Goal: Task Accomplishment & Management: Use online tool/utility

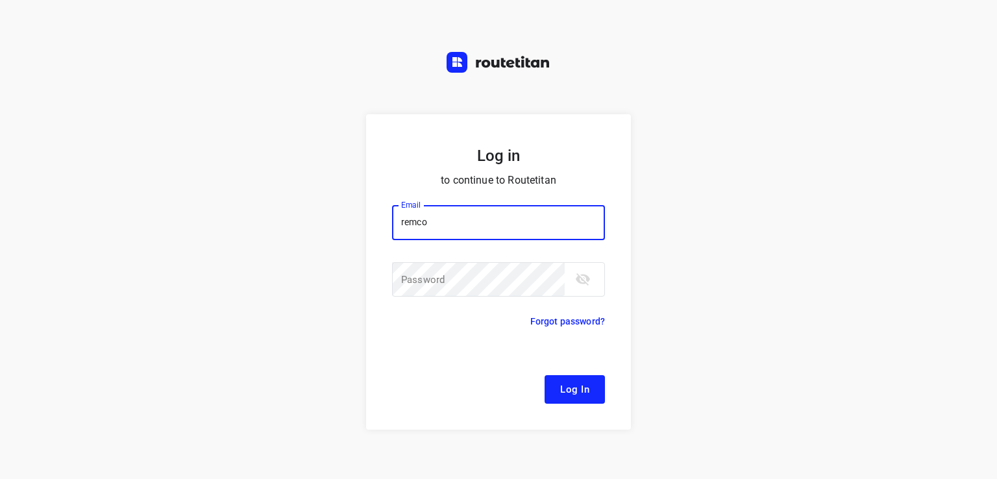
type input "remco@fruitopjewerk.nl"
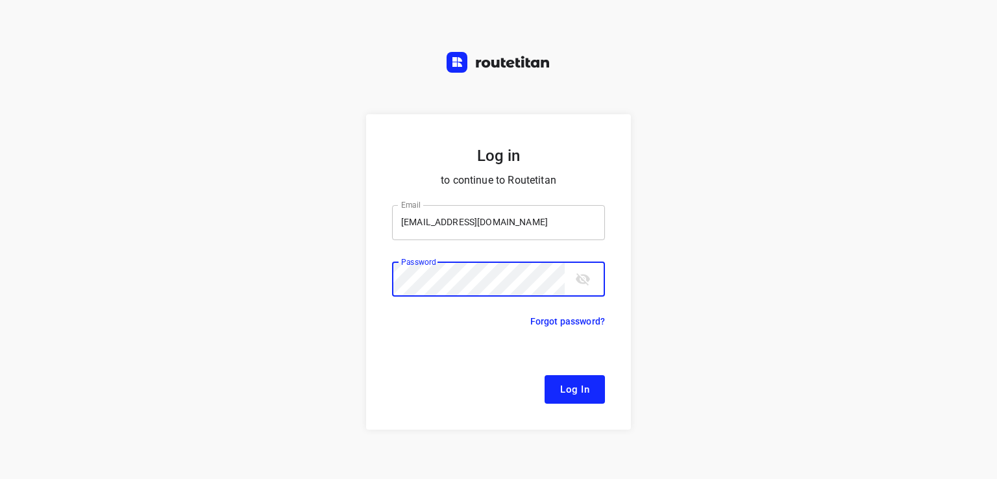
click at [544, 375] on button "Log In" at bounding box center [574, 389] width 60 height 29
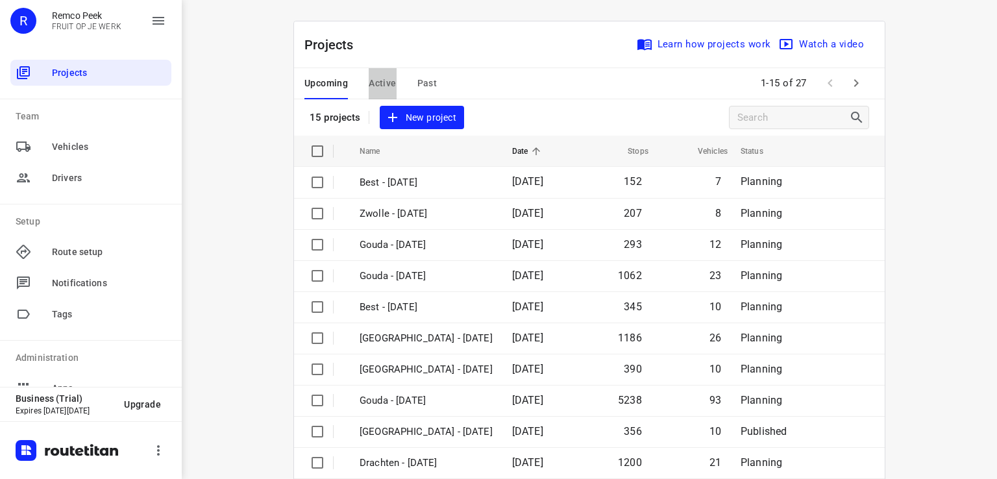
click at [373, 87] on span "Active" at bounding box center [382, 83] width 27 height 16
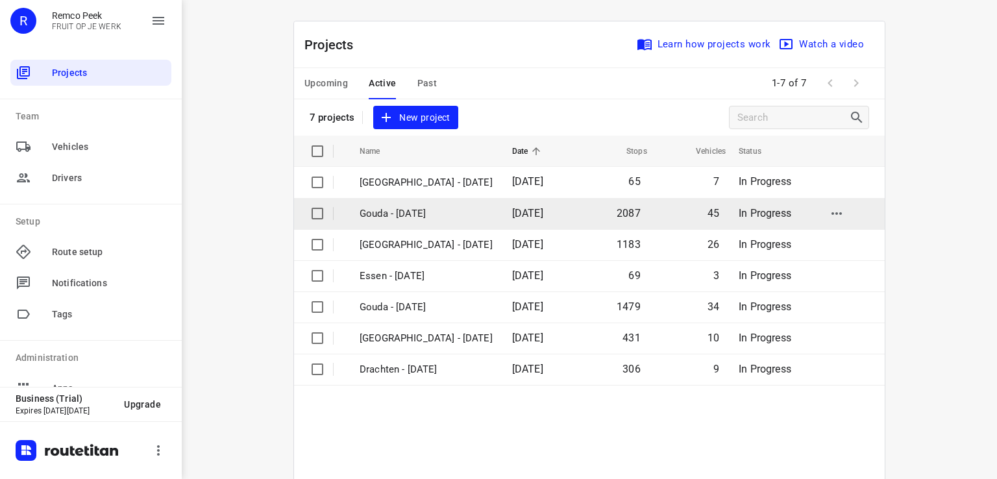
click at [415, 217] on p "Gouda - [DATE]" at bounding box center [426, 213] width 133 height 15
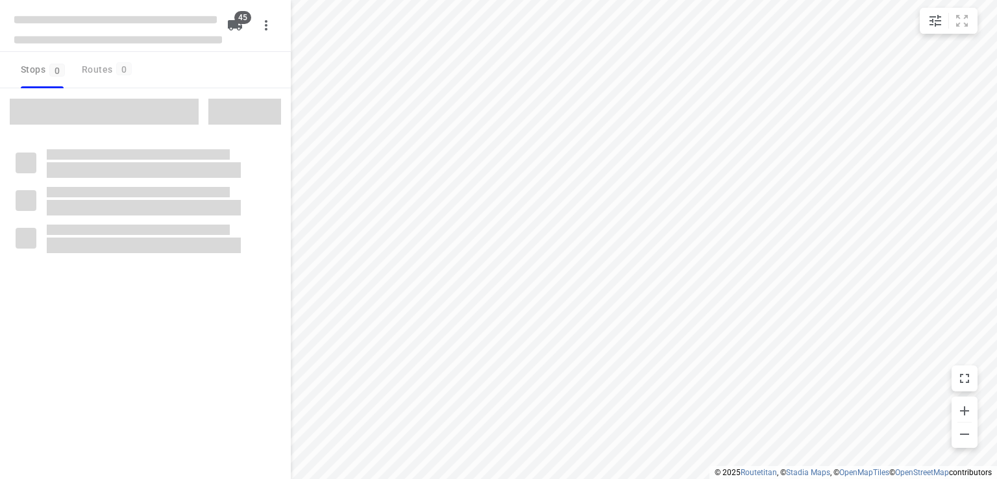
checkbox input "true"
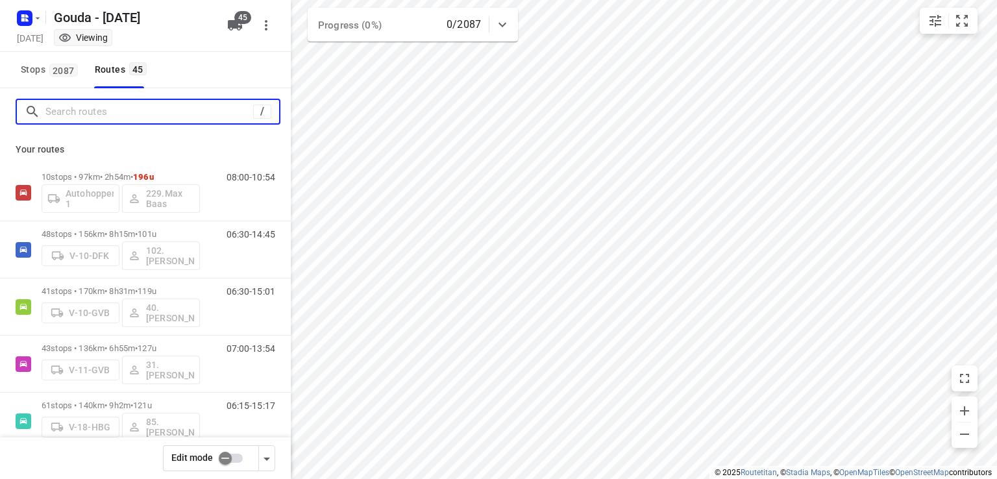
click at [137, 108] on input "Search routes" at bounding box center [149, 112] width 208 height 20
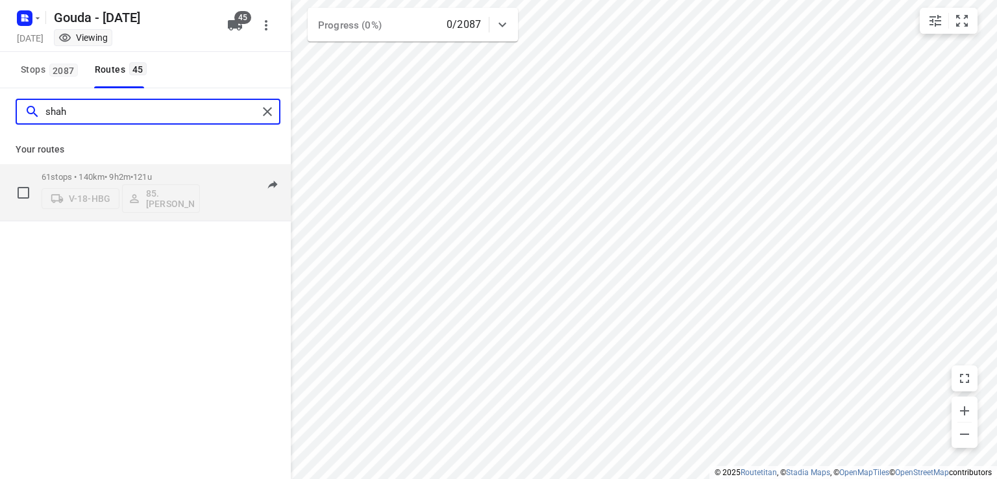
type input "shah"
click at [104, 178] on p "61 stops • 140km • 9h2m • 121u" at bounding box center [121, 177] width 158 height 10
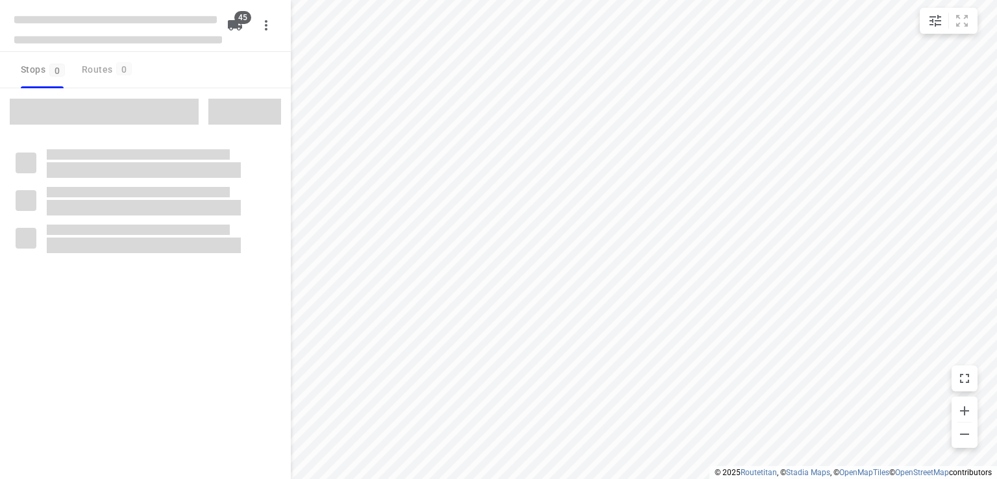
checkbox input "true"
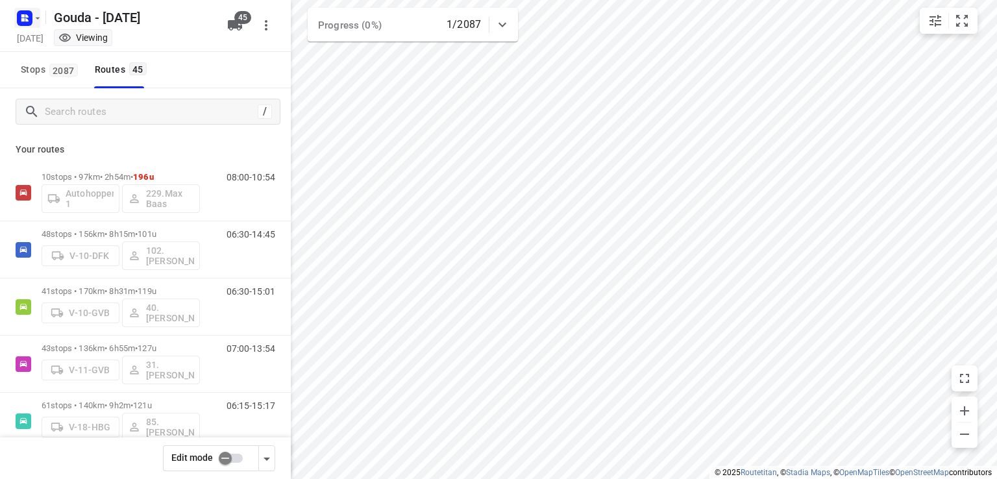
click at [38, 27] on button "button" at bounding box center [27, 18] width 26 height 21
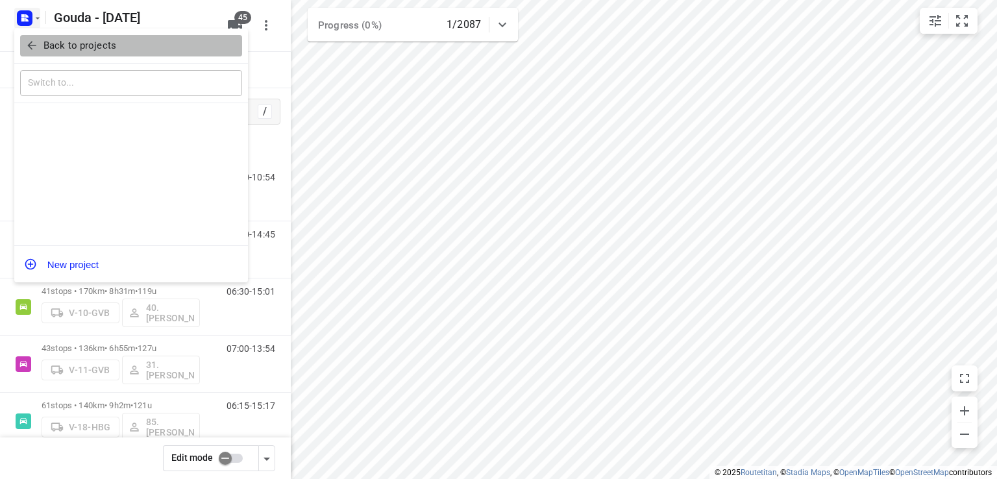
click at [55, 42] on p "Back to projects" at bounding box center [79, 45] width 73 height 15
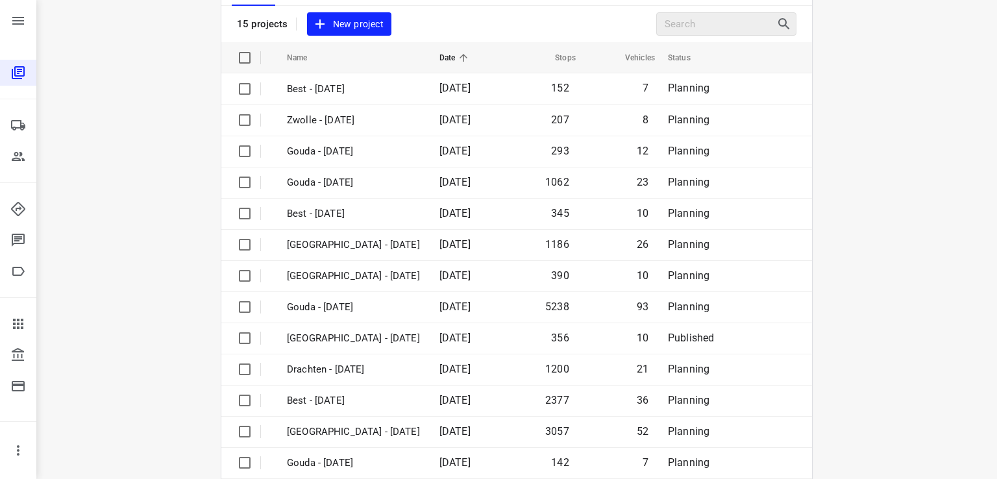
scroll to position [47, 0]
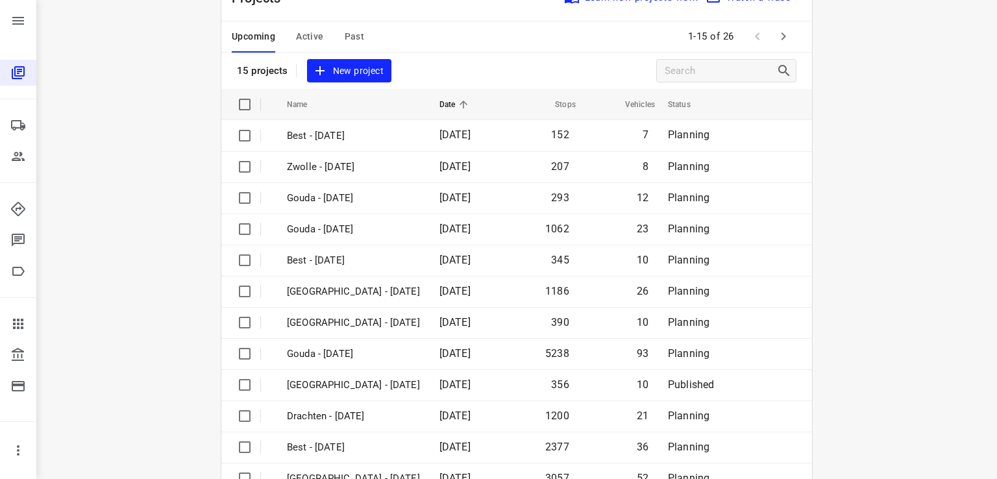
click at [783, 43] on icon "button" at bounding box center [784, 37] width 16 height 16
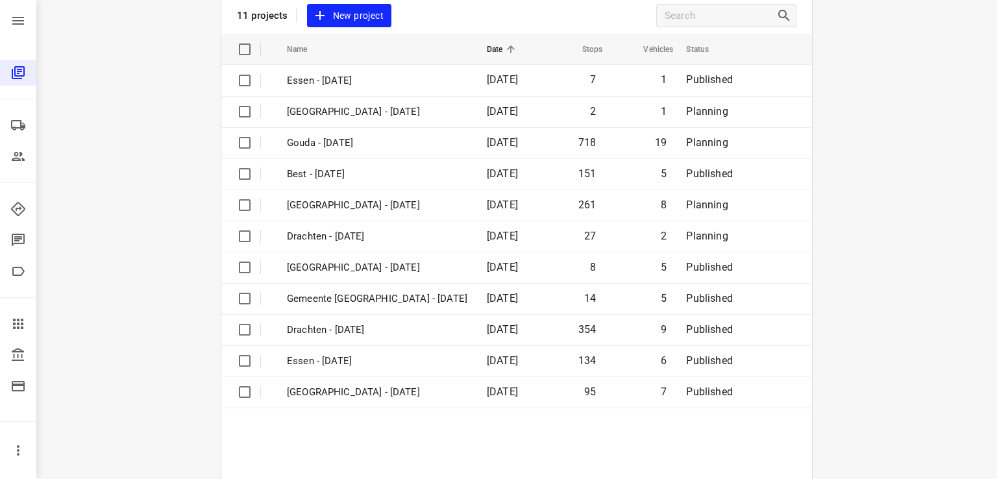
scroll to position [0, 0]
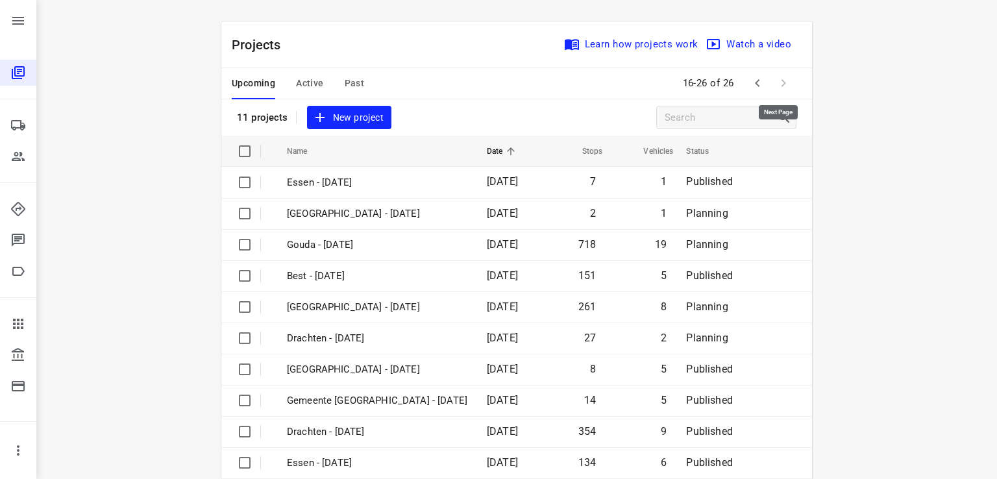
click at [775, 76] on span at bounding box center [783, 83] width 26 height 26
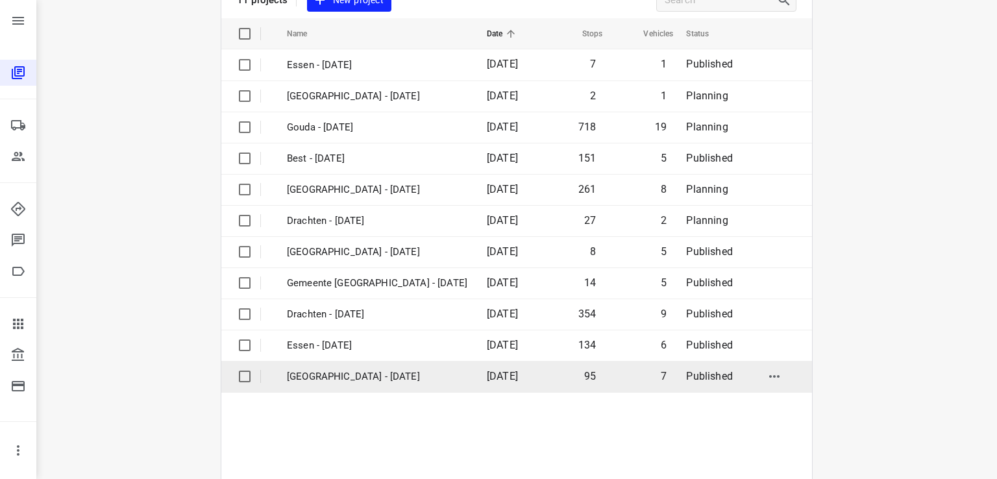
scroll to position [195, 0]
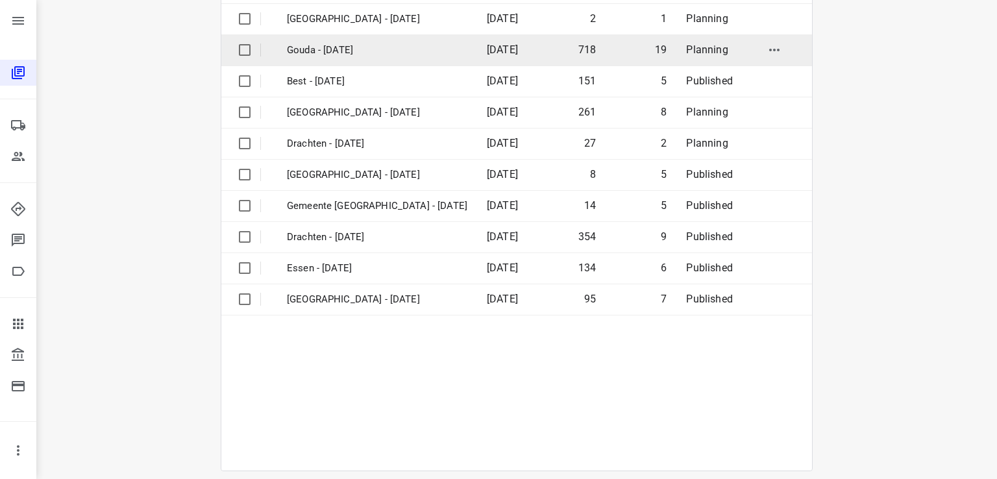
click at [389, 48] on p "Gouda - Thursday" at bounding box center [377, 50] width 180 height 15
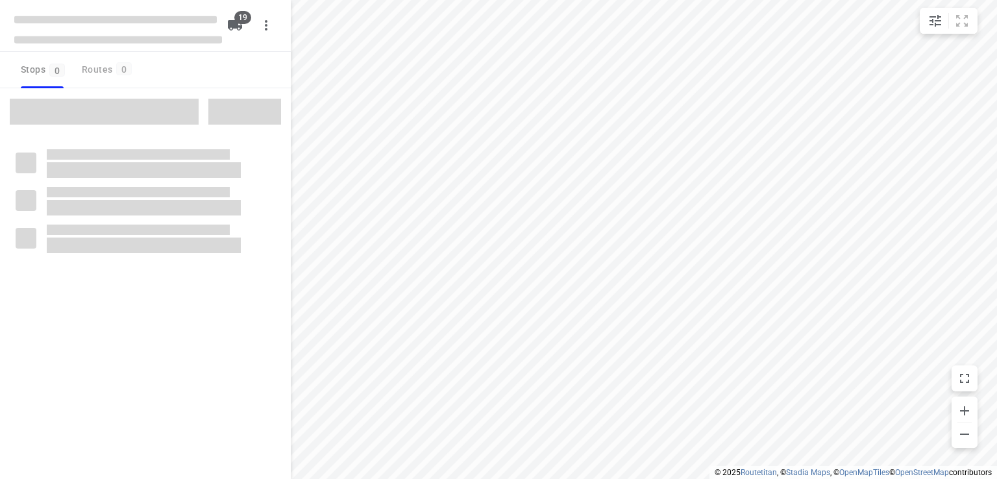
checkbox input "true"
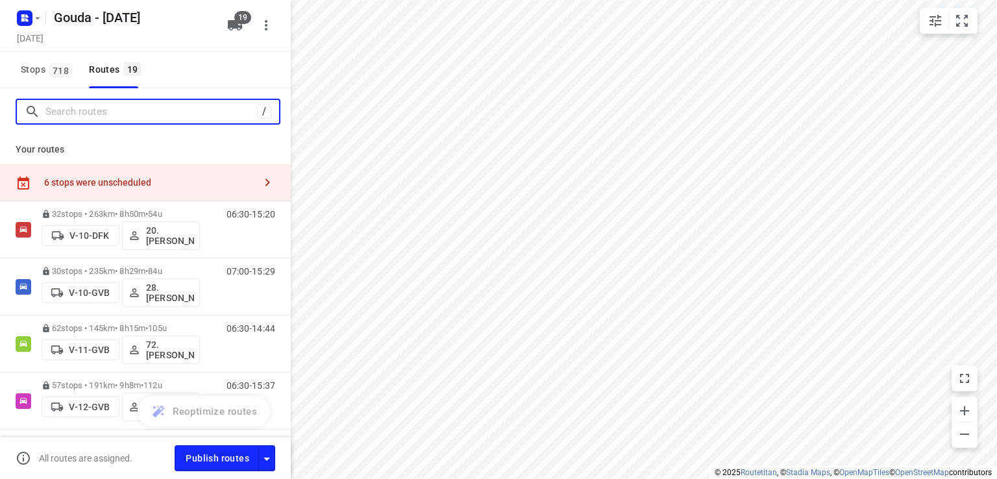
click at [169, 107] on input "Search routes" at bounding box center [151, 112] width 212 height 20
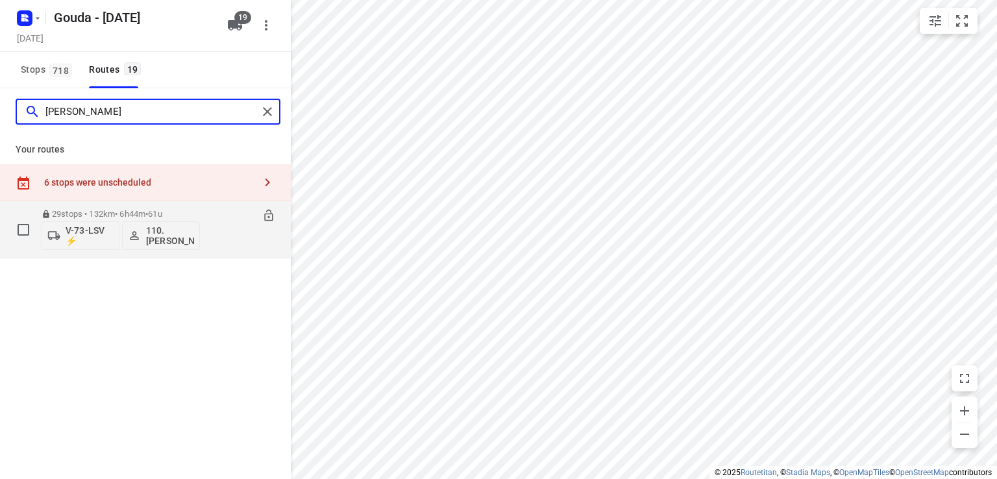
type input "lucas"
click at [173, 239] on p "110.[PERSON_NAME]" at bounding box center [170, 235] width 48 height 21
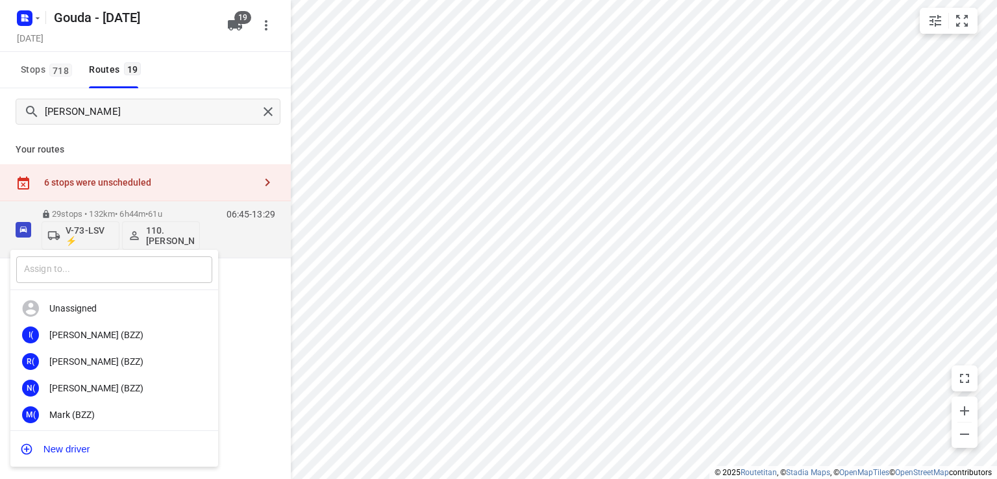
click at [115, 273] on input "text" at bounding box center [114, 269] width 196 height 27
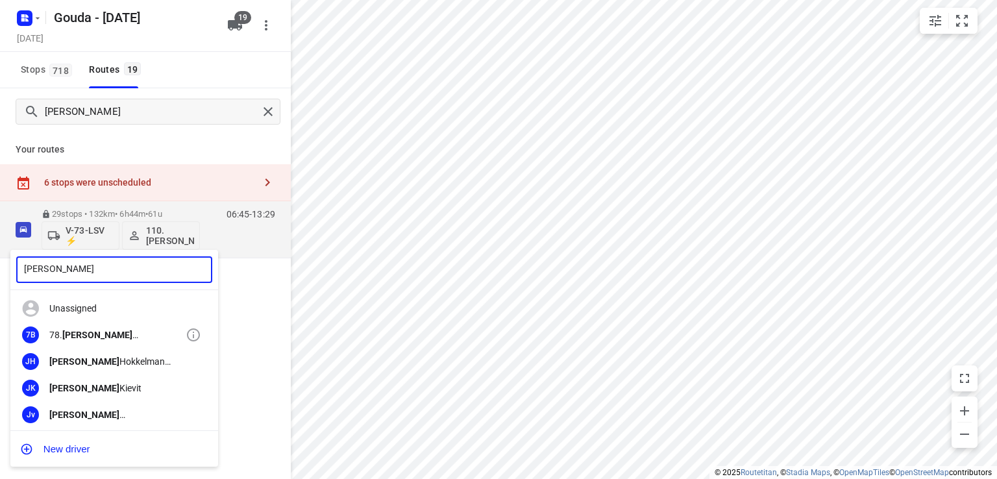
type input "jesse"
click at [107, 330] on div "78. Jesse Bekkering" at bounding box center [117, 335] width 136 height 10
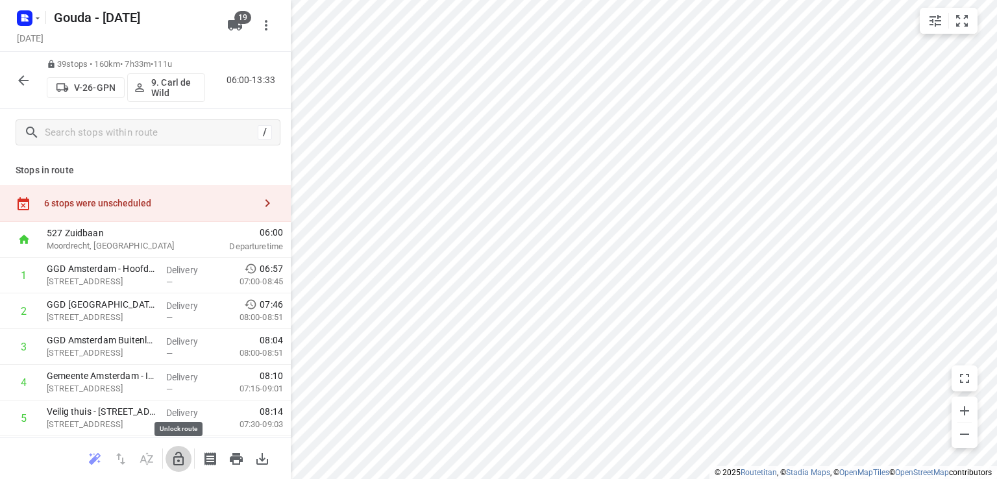
click at [182, 462] on icon "button" at bounding box center [178, 459] width 10 height 14
click at [174, 192] on div "6 stops were unscheduled" at bounding box center [145, 203] width 291 height 37
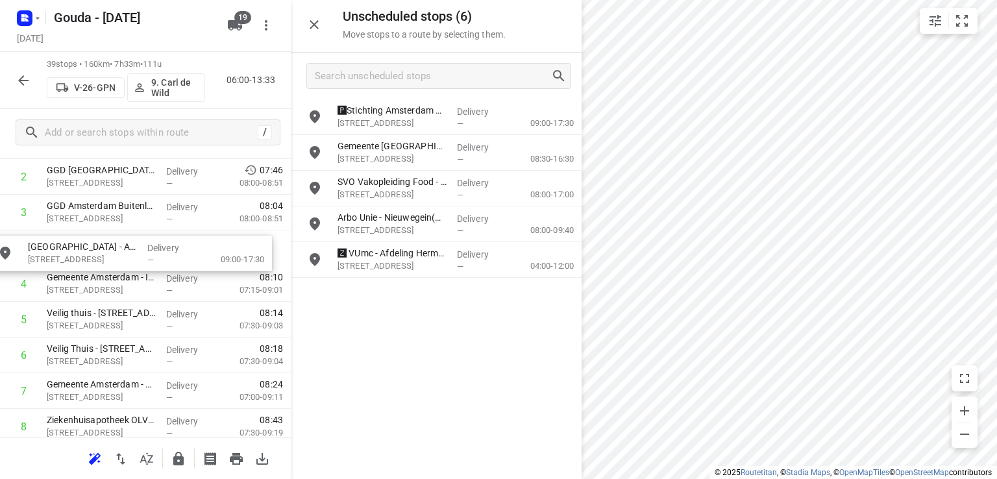
scroll to position [127, 0]
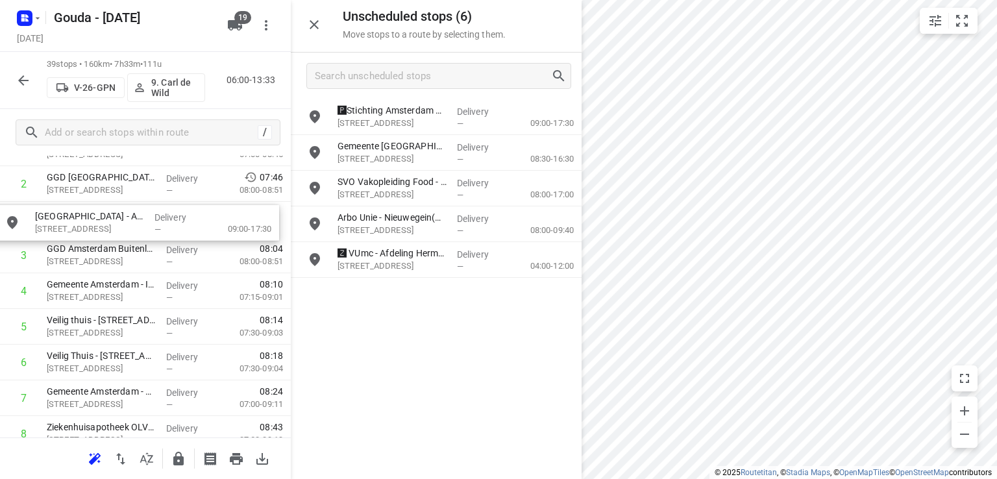
drag, startPoint x: 398, startPoint y: 120, endPoint x: 93, endPoint y: 226, distance: 323.4
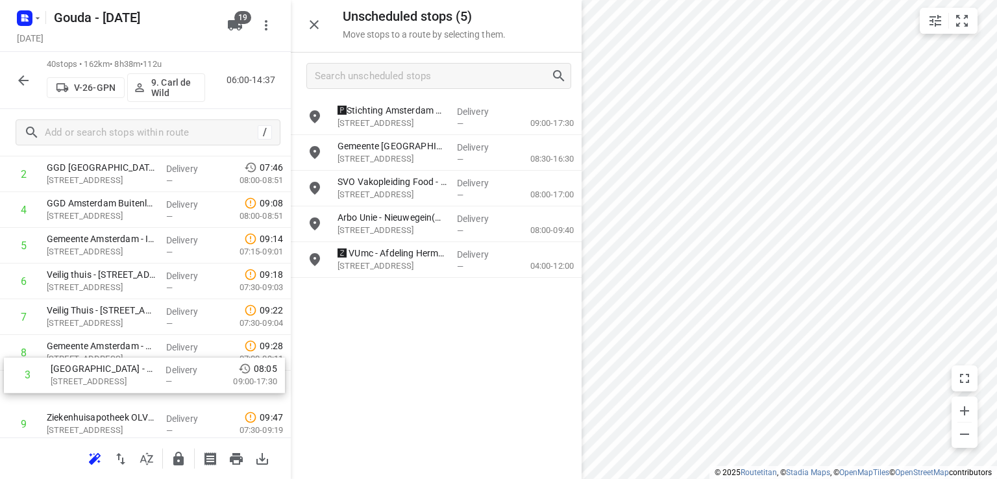
scroll to position [141, 0]
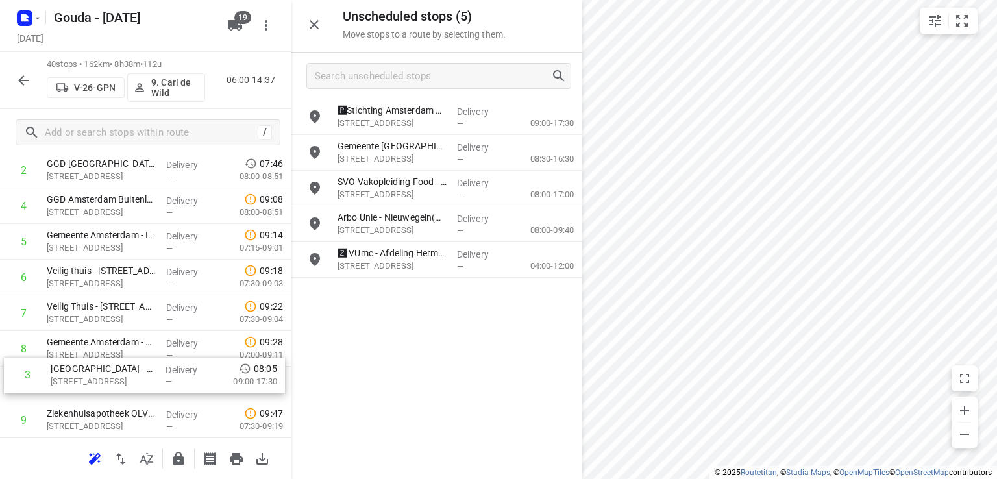
drag, startPoint x: 160, startPoint y: 218, endPoint x: 164, endPoint y: 380, distance: 161.6
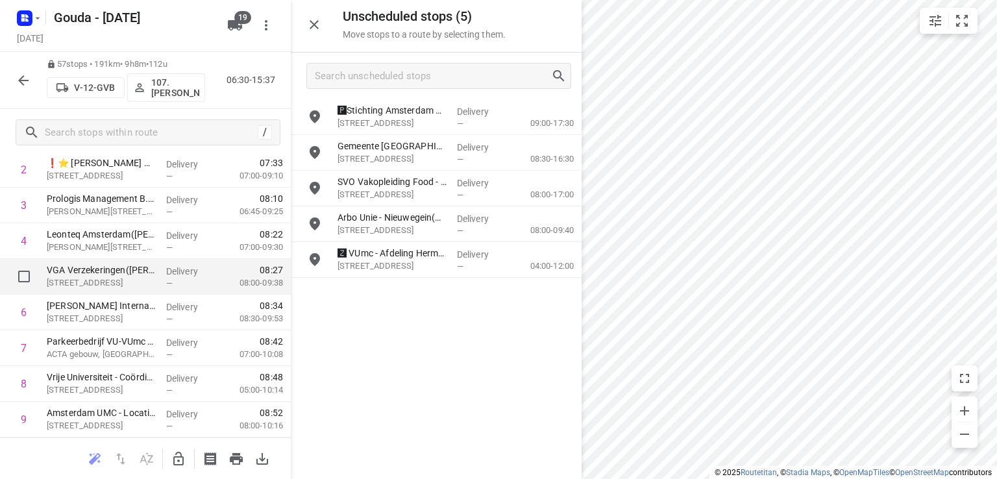
scroll to position [336, 0]
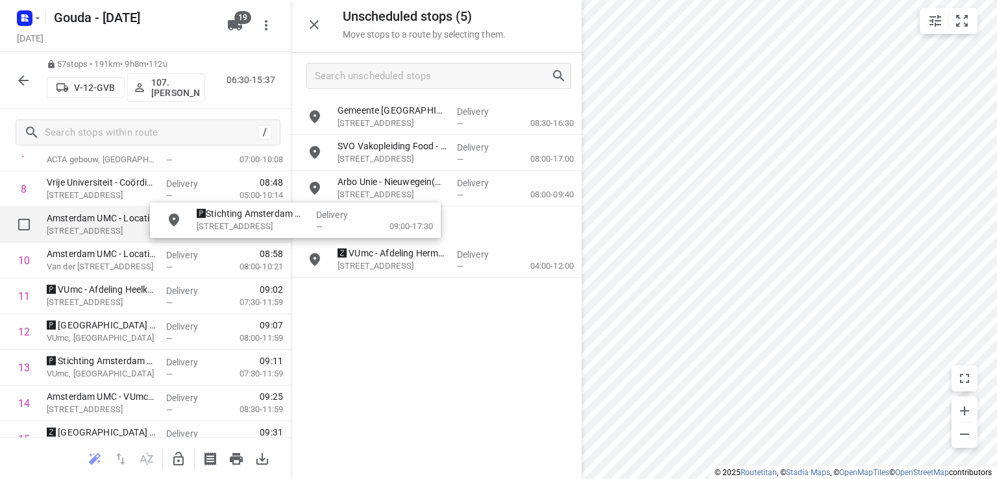
drag, startPoint x: 382, startPoint y: 122, endPoint x: 232, endPoint y: 237, distance: 188.9
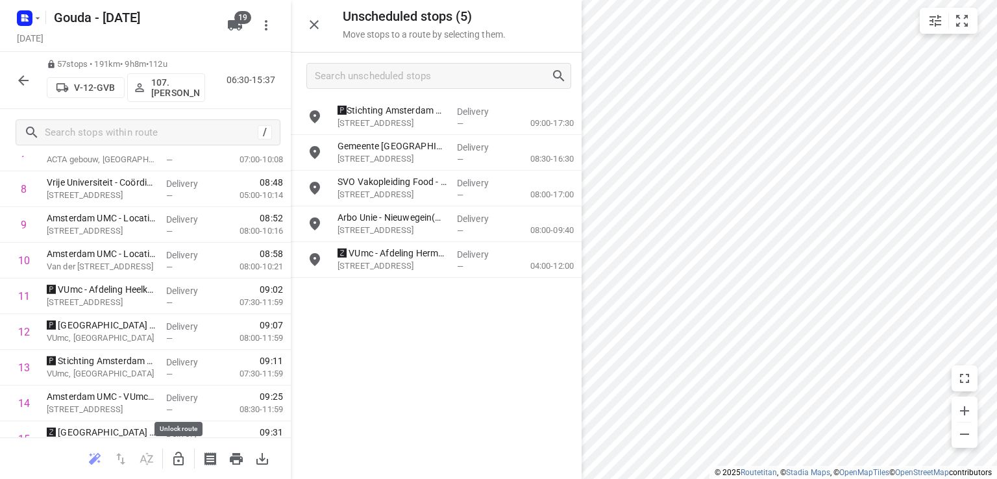
click at [179, 459] on icon "button" at bounding box center [179, 459] width 16 height 16
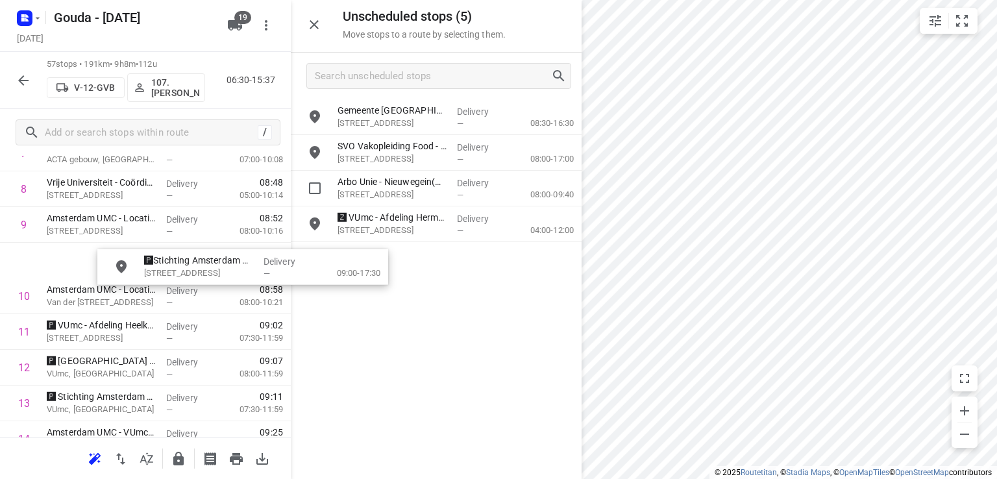
scroll to position [335, 0]
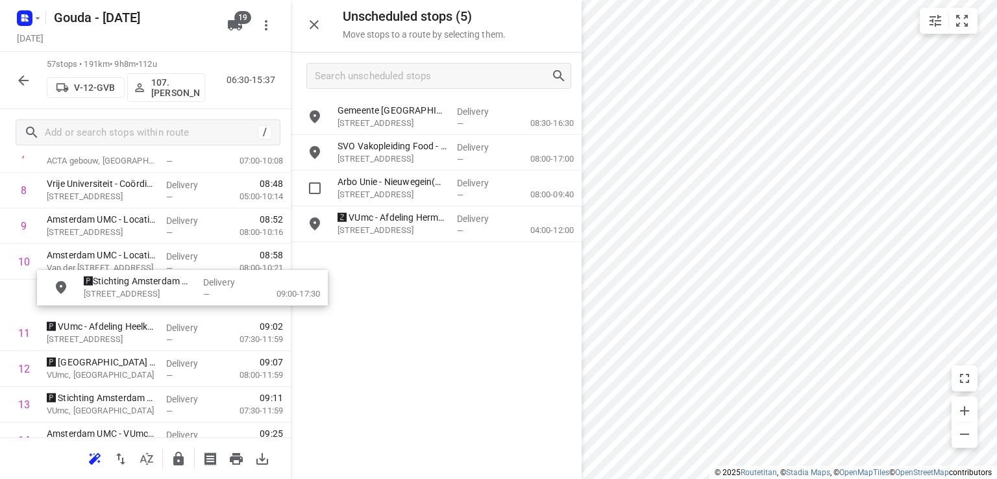
drag, startPoint x: 358, startPoint y: 137, endPoint x: 132, endPoint y: 289, distance: 272.7
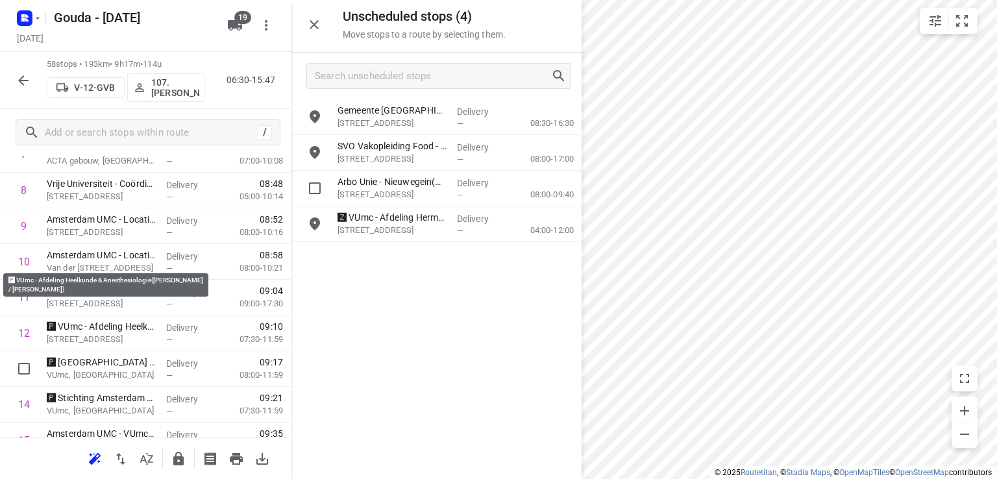
scroll to position [530, 0]
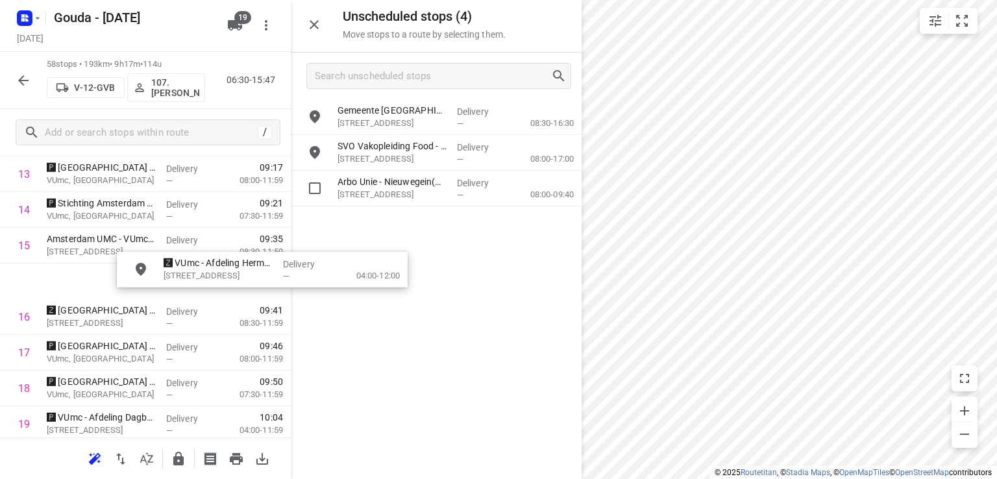
drag, startPoint x: 415, startPoint y: 224, endPoint x: 215, endPoint y: 275, distance: 205.7
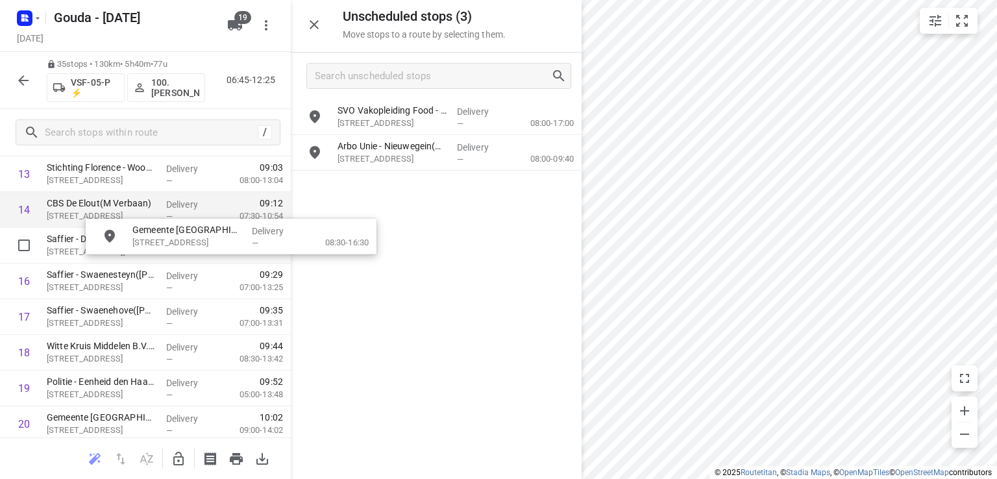
drag, startPoint x: 380, startPoint y: 117, endPoint x: 246, endPoint y: 217, distance: 167.4
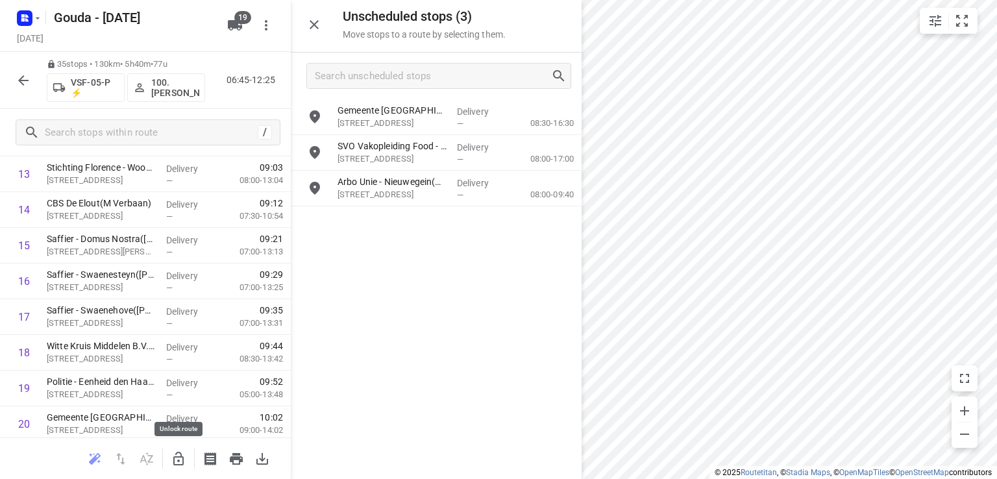
click at [175, 457] on icon "button" at bounding box center [179, 459] width 16 height 16
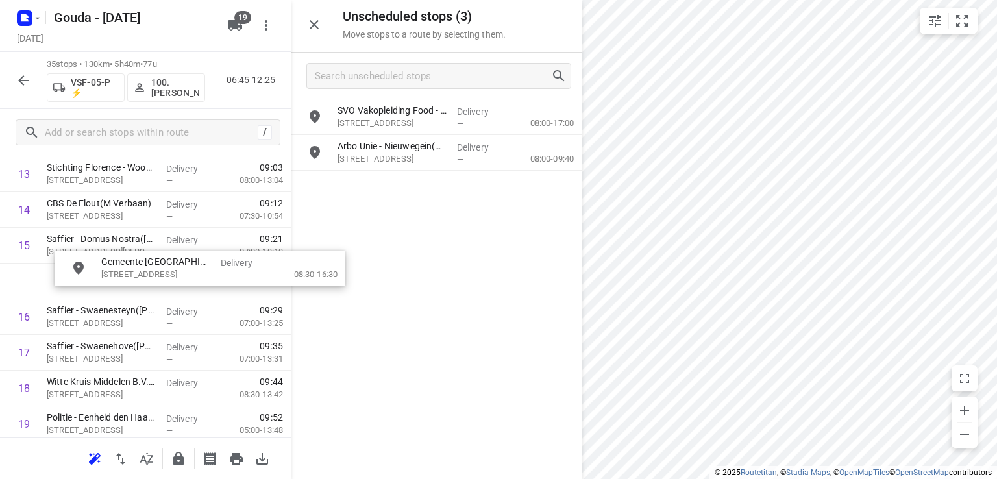
scroll to position [529, 0]
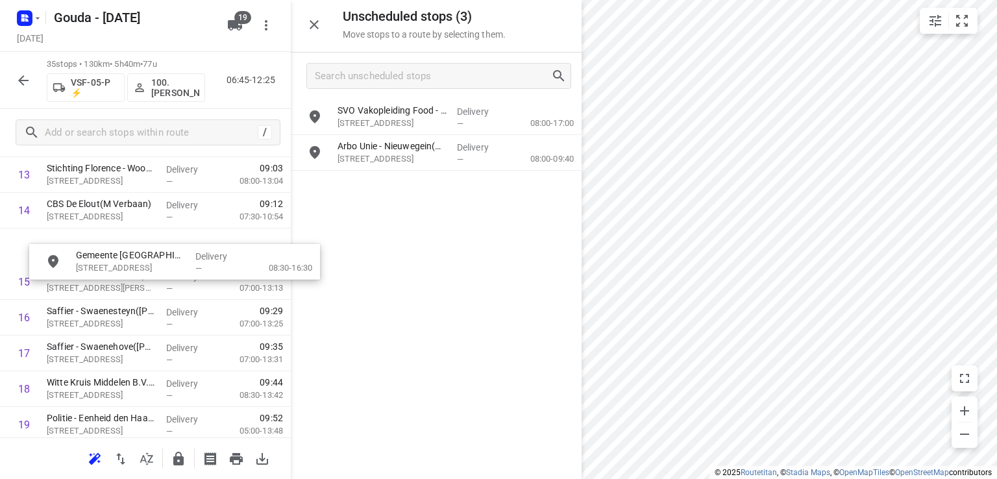
drag, startPoint x: 397, startPoint y: 107, endPoint x: 121, endPoint y: 238, distance: 305.4
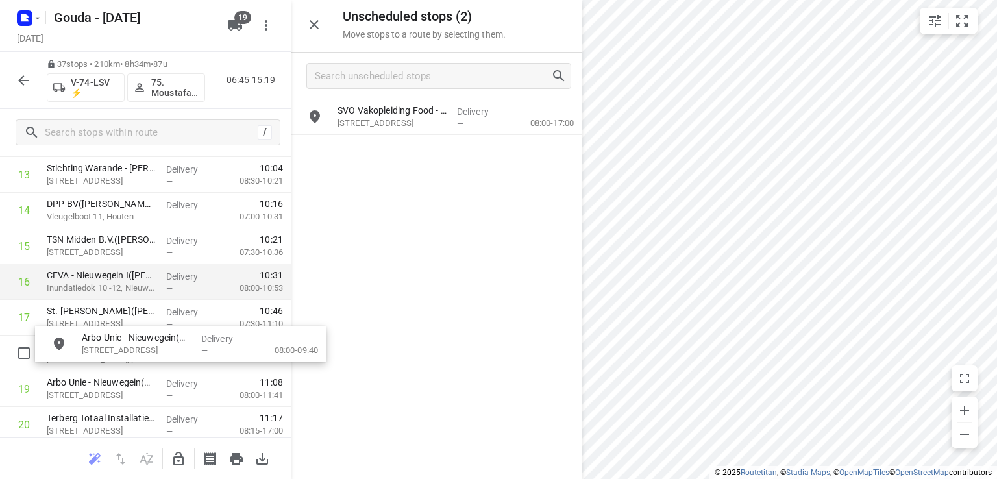
drag, startPoint x: 446, startPoint y: 154, endPoint x: 270, endPoint y: 290, distance: 222.5
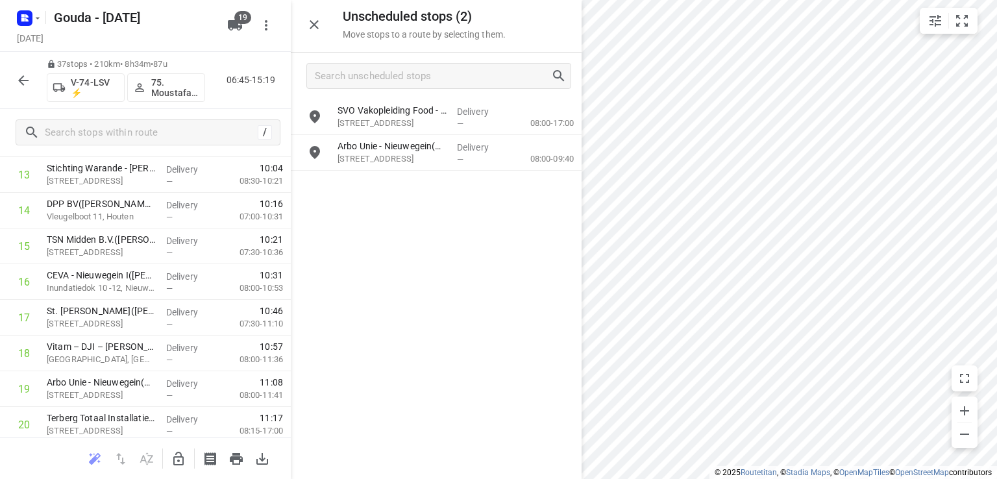
click at [163, 461] on div at bounding box center [145, 458] width 291 height 42
click at [184, 454] on icon "button" at bounding box center [179, 459] width 16 height 16
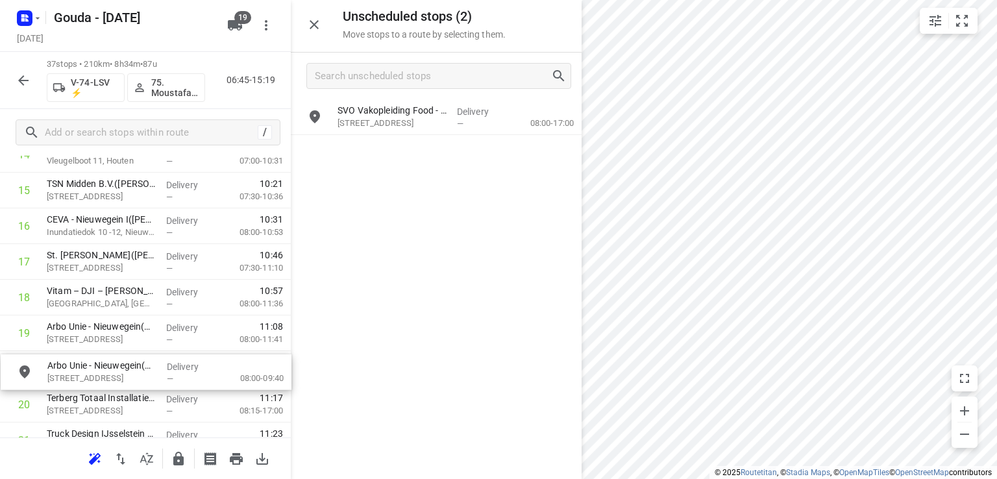
drag, startPoint x: 398, startPoint y: 148, endPoint x: 99, endPoint y: 365, distance: 369.8
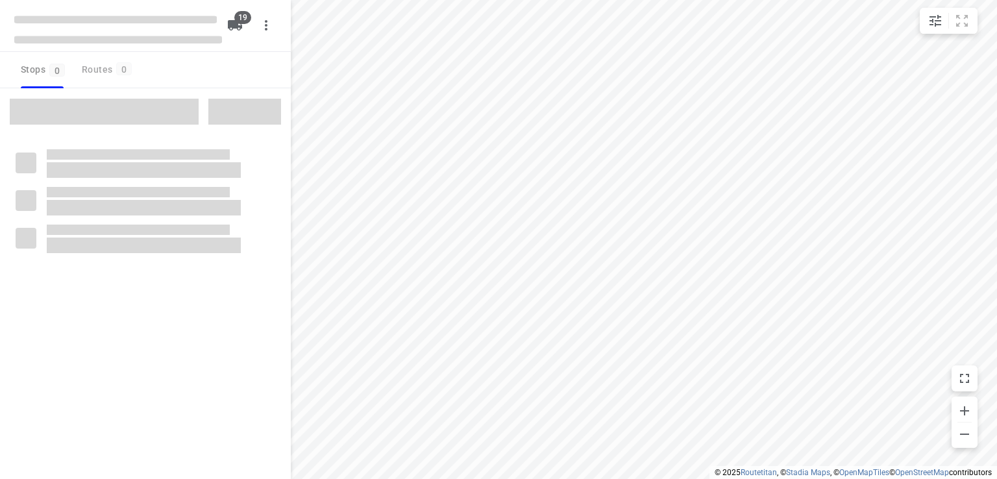
checkbox input "true"
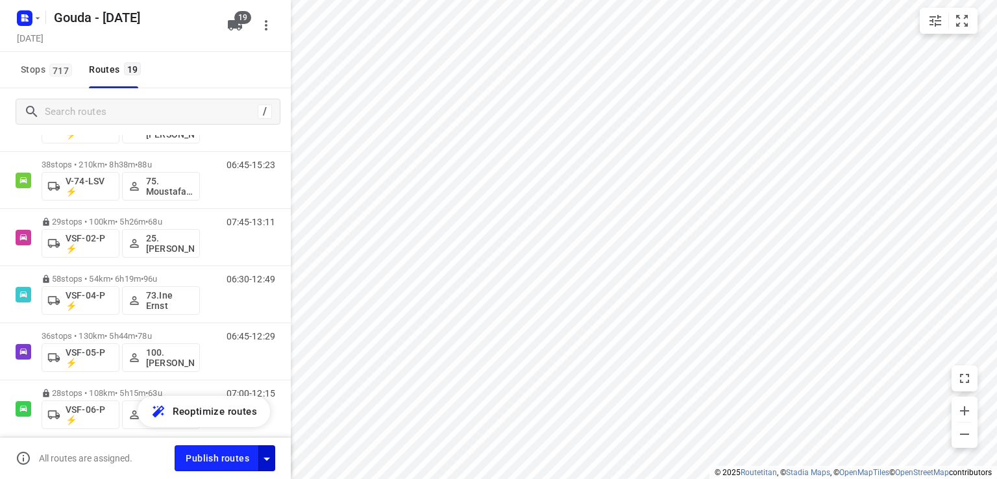
scroll to position [864, 0]
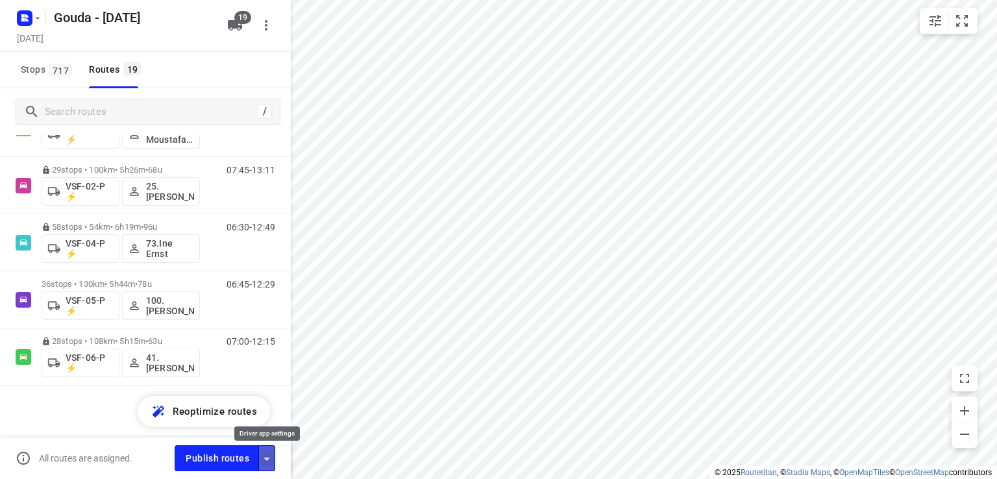
click at [262, 457] on icon "button" at bounding box center [267, 459] width 16 height 16
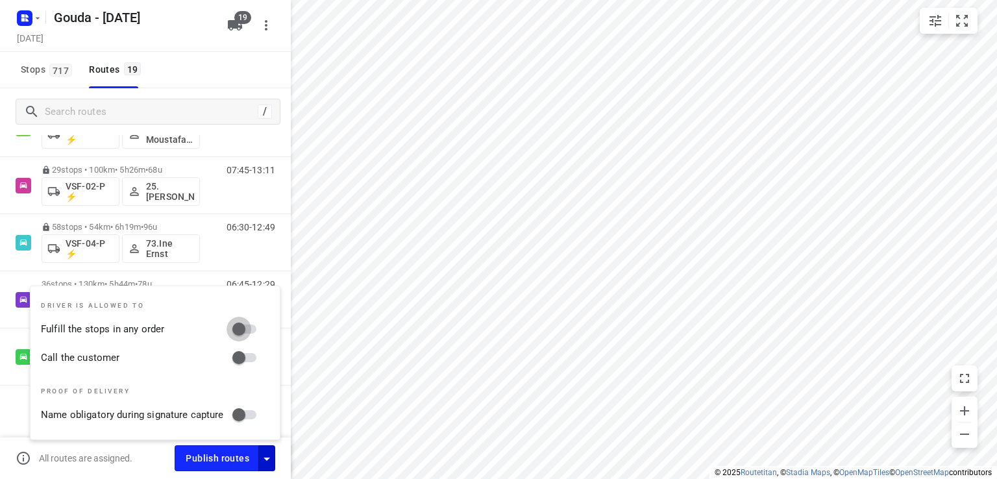
click at [247, 329] on input "Fulfill the stops in any order" at bounding box center [239, 329] width 74 height 25
checkbox input "true"
click at [244, 351] on input "Call the customer" at bounding box center [239, 357] width 74 height 25
checkbox input "true"
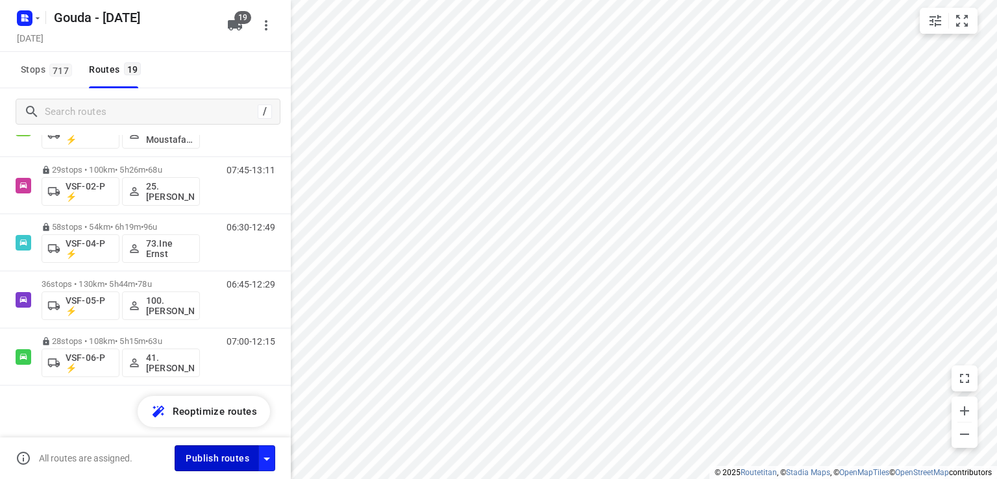
click at [226, 452] on span "Publish routes" at bounding box center [218, 458] width 64 height 16
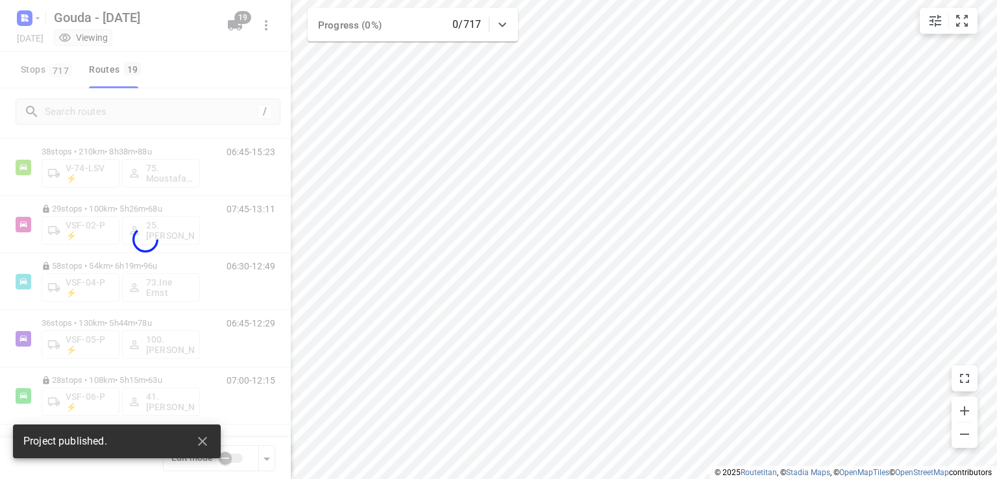
scroll to position [825, 0]
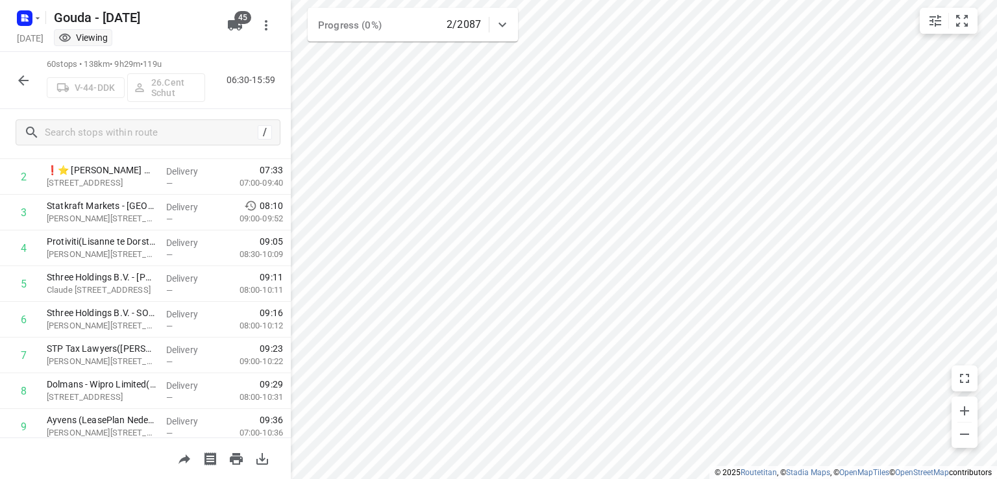
scroll to position [65, 0]
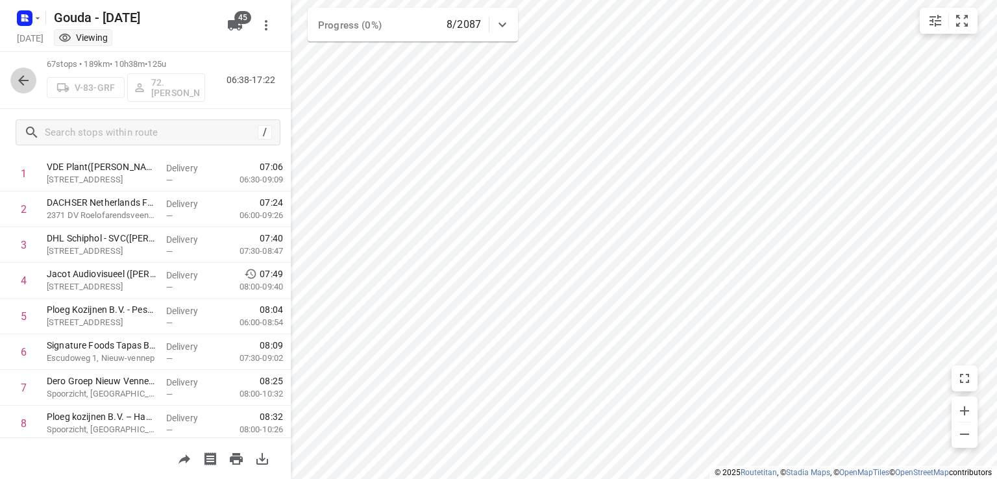
click at [29, 82] on icon "button" at bounding box center [24, 81] width 16 height 16
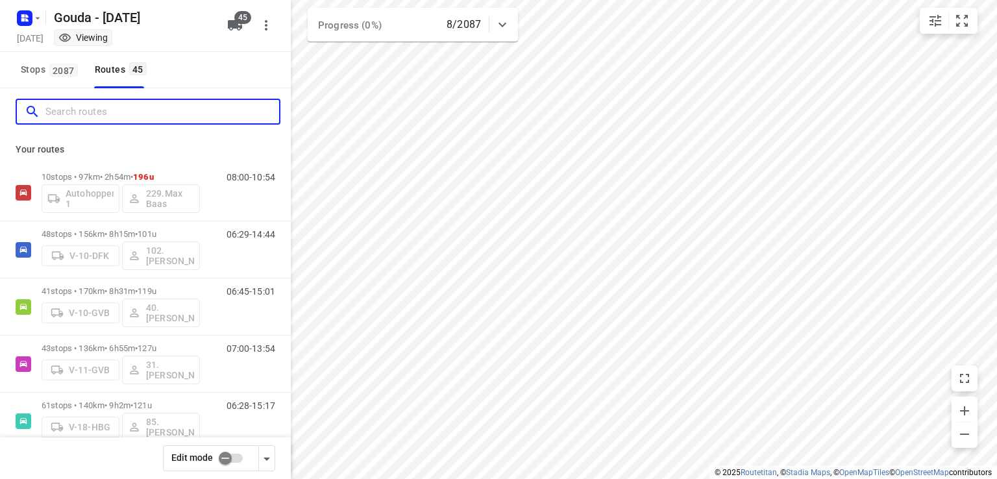
click at [179, 117] on input "Search routes" at bounding box center [162, 112] width 234 height 20
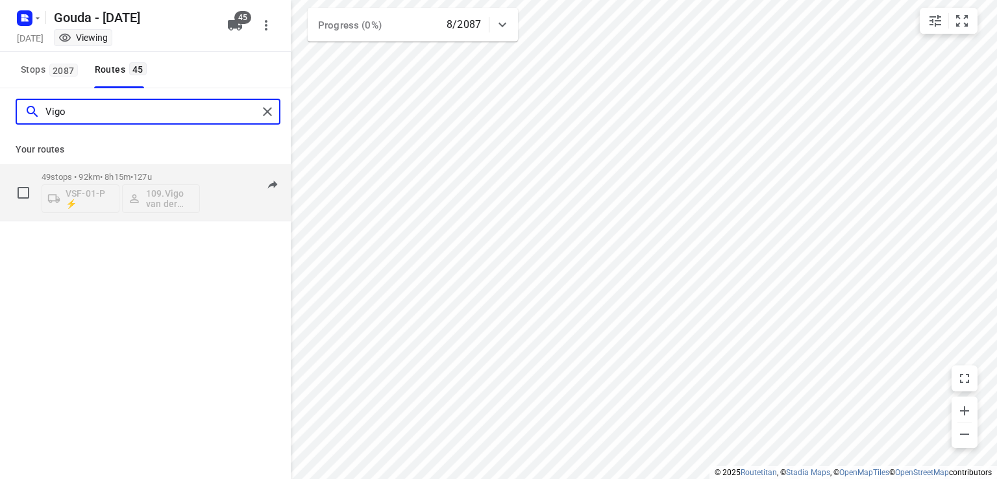
type input "Vigo"
click at [172, 201] on div "VSF-01-P ⚡ 109.Vigo van der Wal" at bounding box center [121, 197] width 158 height 31
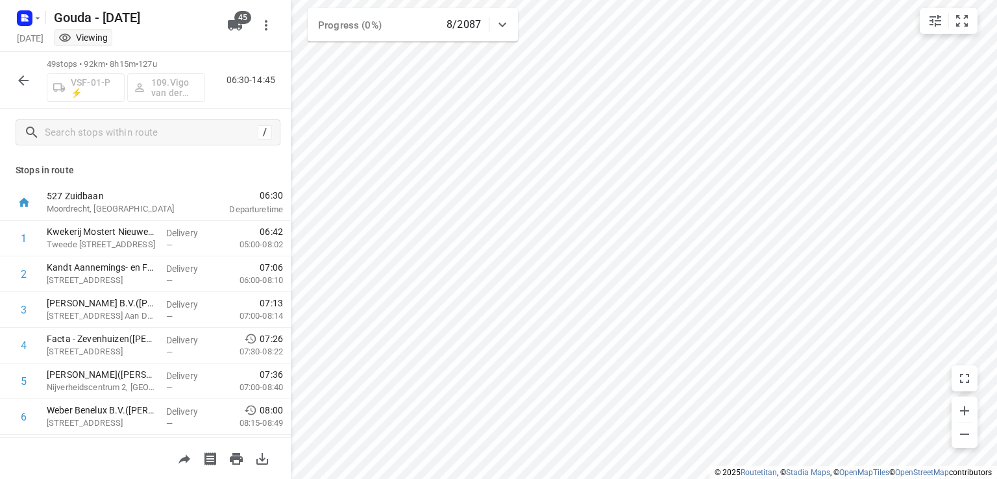
click at [18, 81] on icon "button" at bounding box center [24, 81] width 16 height 16
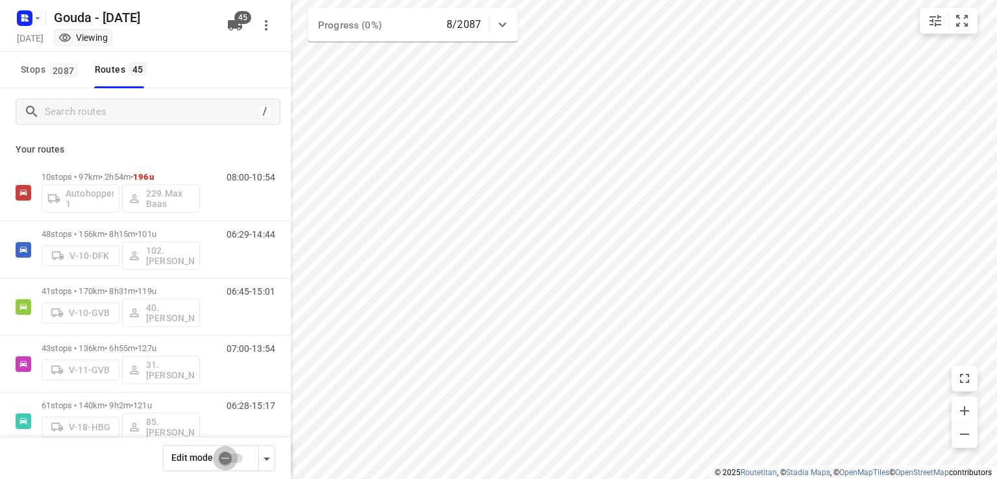
click at [228, 462] on input "checkbox" at bounding box center [225, 458] width 74 height 25
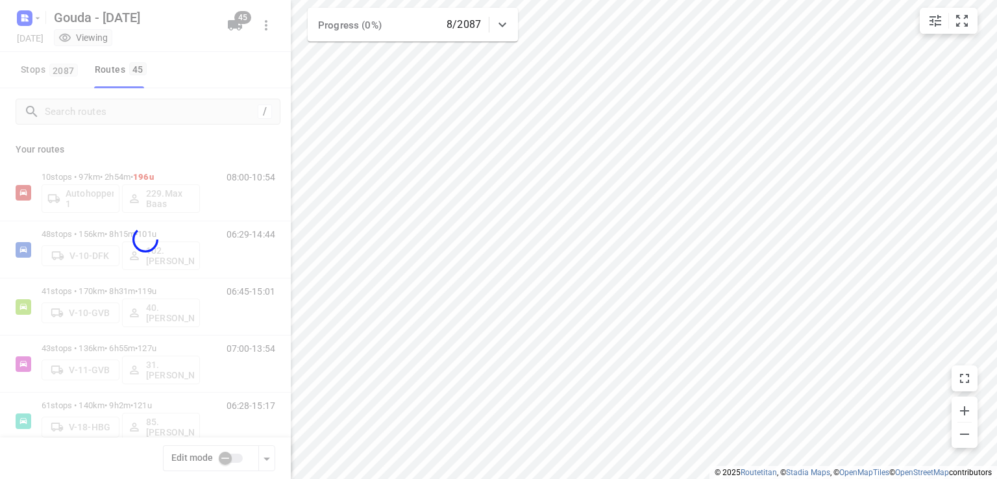
checkbox input "true"
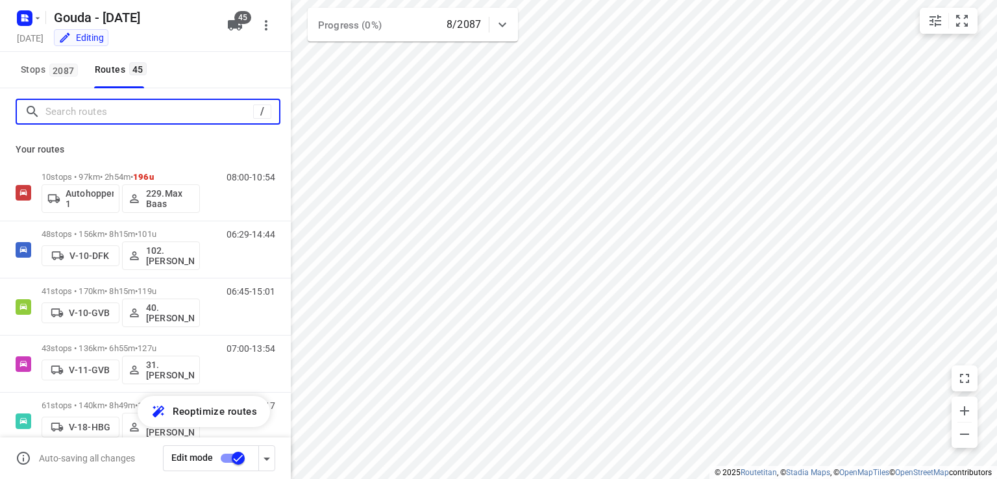
click at [189, 109] on input "Search routes" at bounding box center [149, 112] width 208 height 20
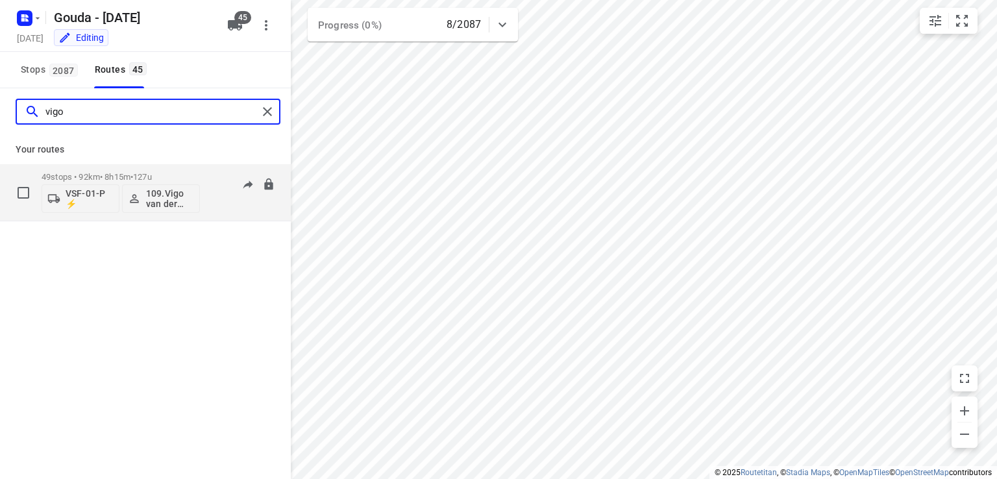
type input "vigo"
click at [172, 196] on p "109.Vigo van der Wal" at bounding box center [170, 198] width 48 height 21
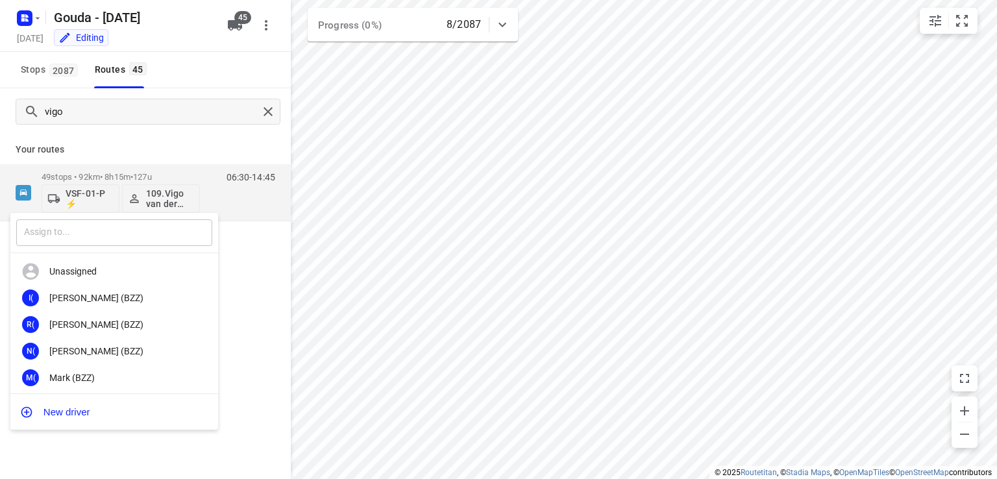
click at [124, 236] on input "text" at bounding box center [114, 232] width 196 height 27
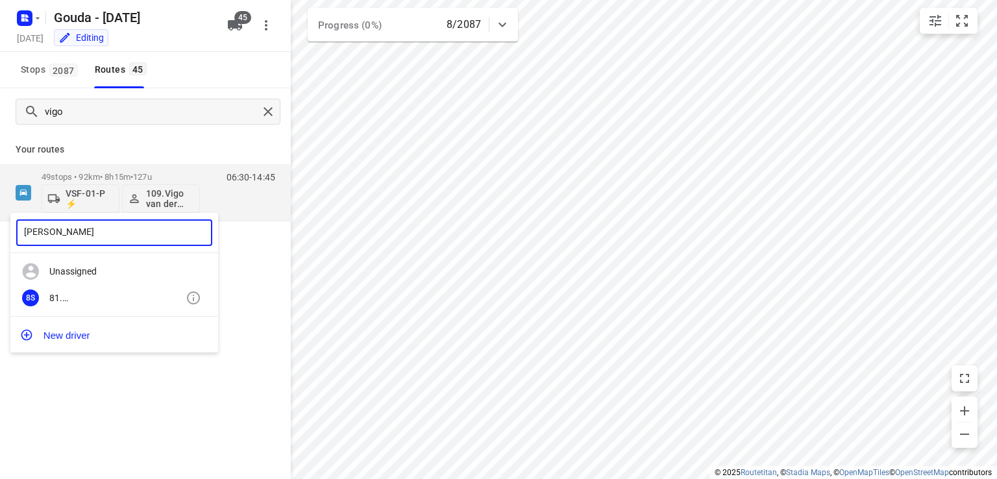
type input "[PERSON_NAME]"
click at [99, 299] on div "81. [PERSON_NAME]" at bounding box center [117, 298] width 136 height 10
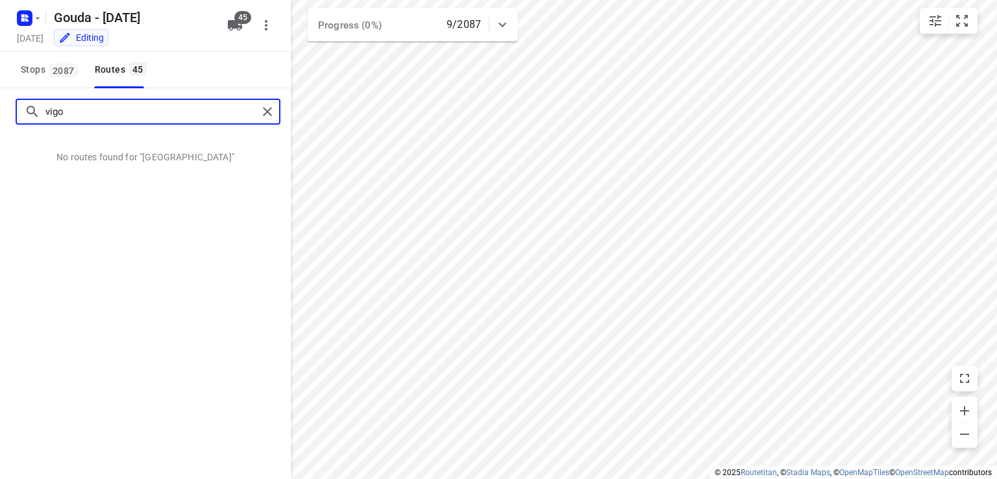
drag, startPoint x: 99, startPoint y: 105, endPoint x: 6, endPoint y: 119, distance: 93.8
click at [6, 119] on div "vigo" at bounding box center [145, 111] width 291 height 47
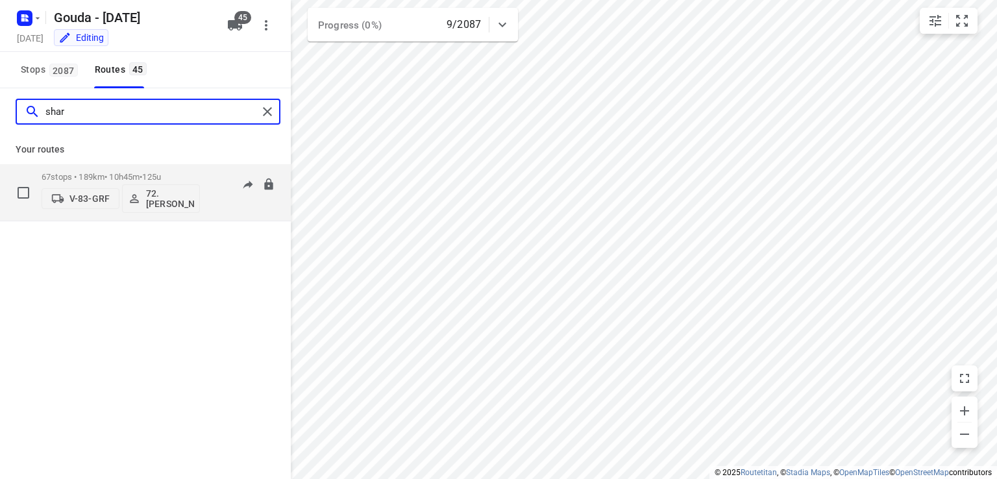
type input "shar"
click at [145, 177] on p "67 stops • 189km • 10h45m • 125u" at bounding box center [121, 177] width 158 height 10
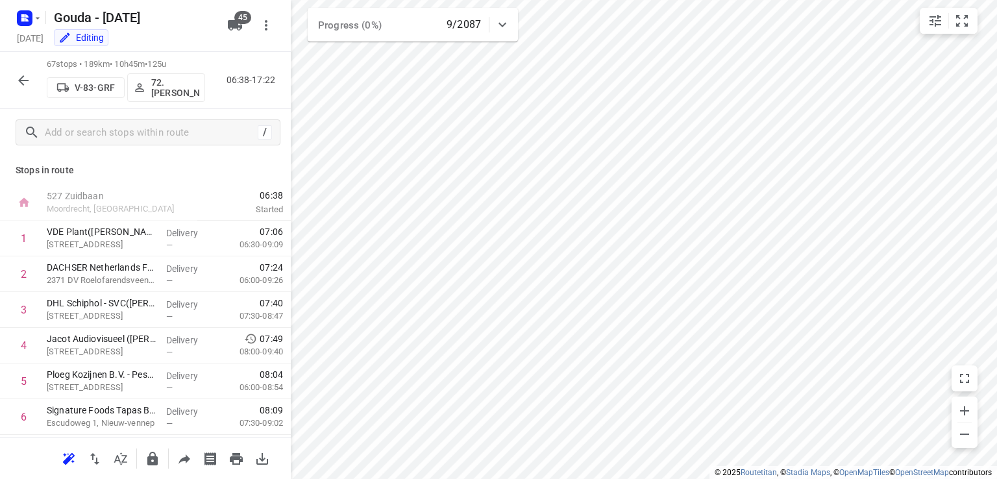
click at [22, 71] on button "button" at bounding box center [23, 80] width 26 height 26
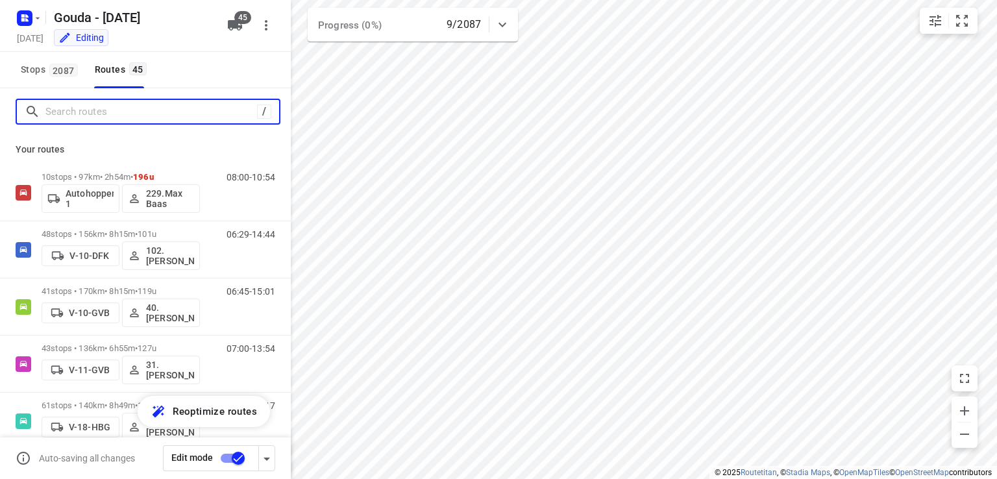
click at [134, 117] on input "Search routes" at bounding box center [151, 112] width 212 height 20
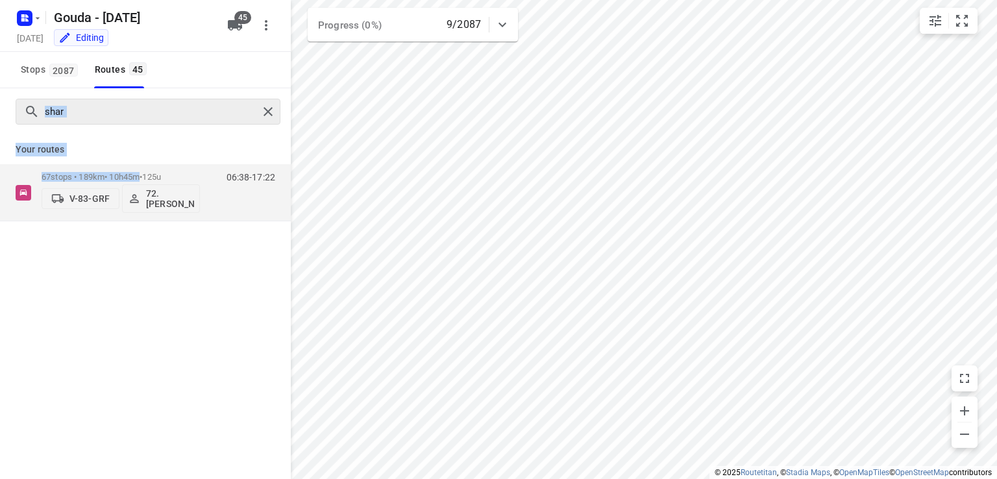
drag, startPoint x: 143, startPoint y: 179, endPoint x: 138, endPoint y: 110, distance: 69.0
click at [138, 110] on div "shar Your routes 67 stops • 189km • 10h45m • 125u V-83-GRF 72.[PERSON_NAME] 06:…" at bounding box center [145, 154] width 291 height 133
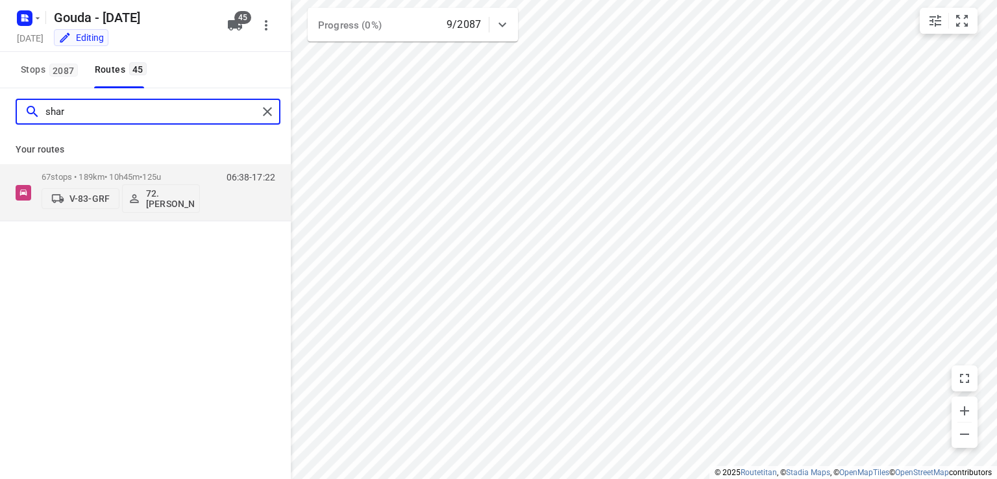
click at [138, 110] on input "shar" at bounding box center [151, 112] width 212 height 20
type input "shah"
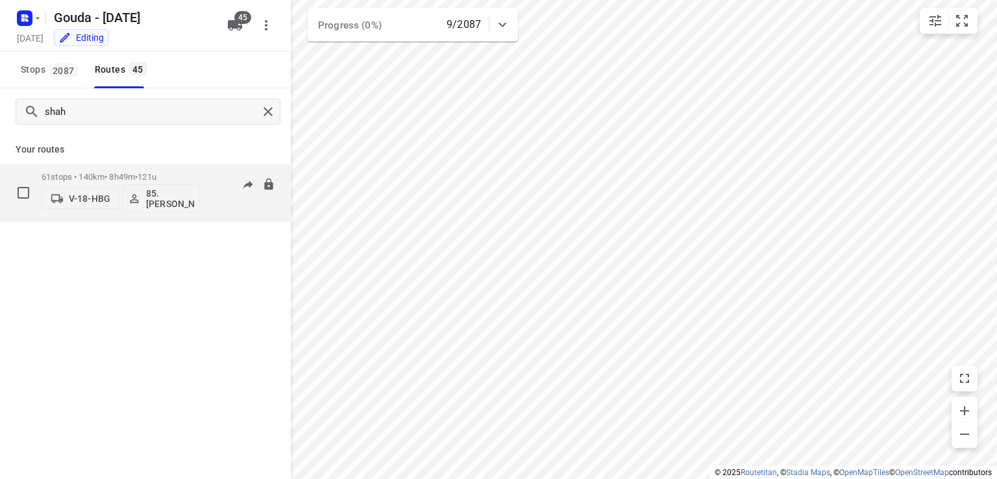
click at [164, 170] on div "61 stops • 140km • 8h49m • 121u V-18-HBG 85.[PERSON_NAME]" at bounding box center [121, 192] width 158 height 54
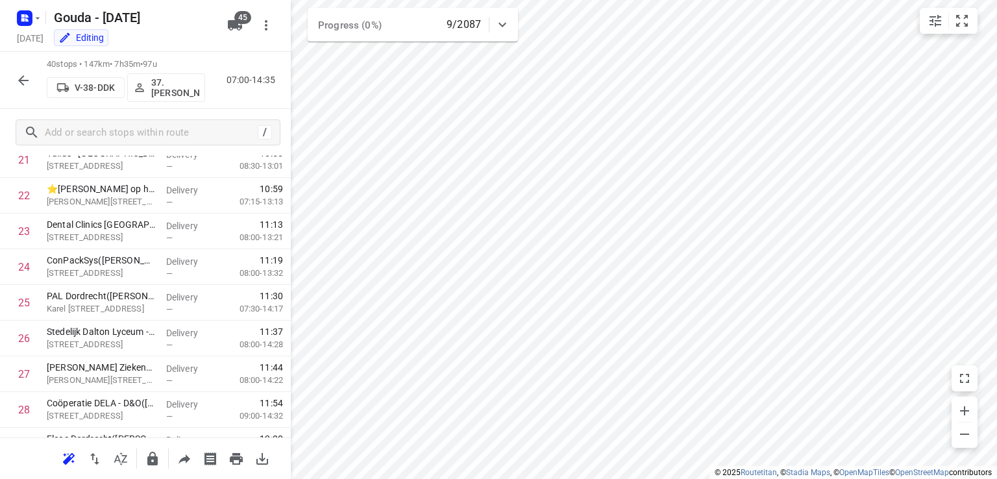
scroll to position [0, 0]
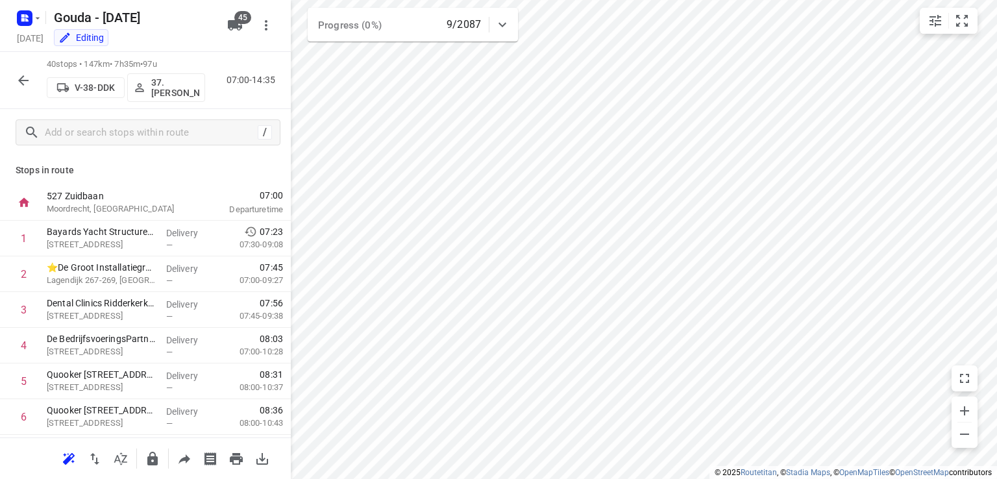
click at [27, 68] on button "button" at bounding box center [23, 80] width 26 height 26
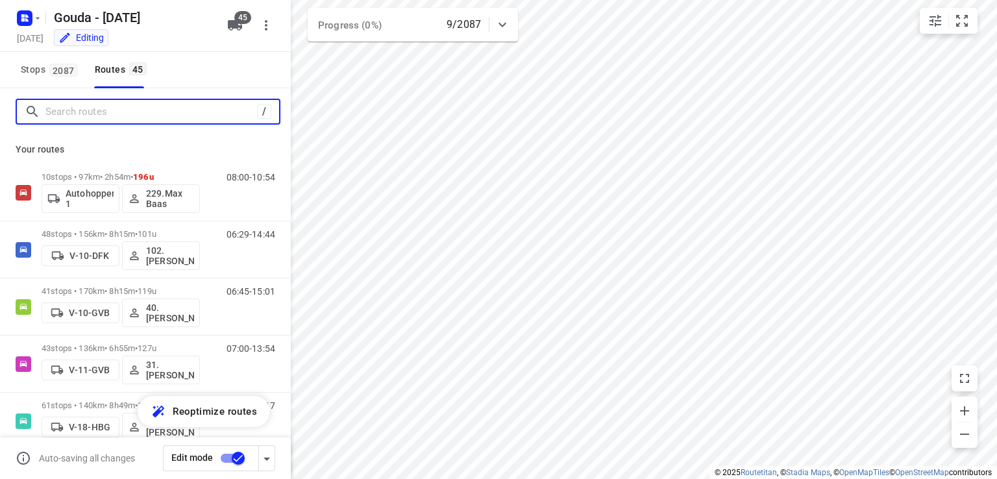
click at [158, 117] on input "Search routes" at bounding box center [151, 112] width 212 height 20
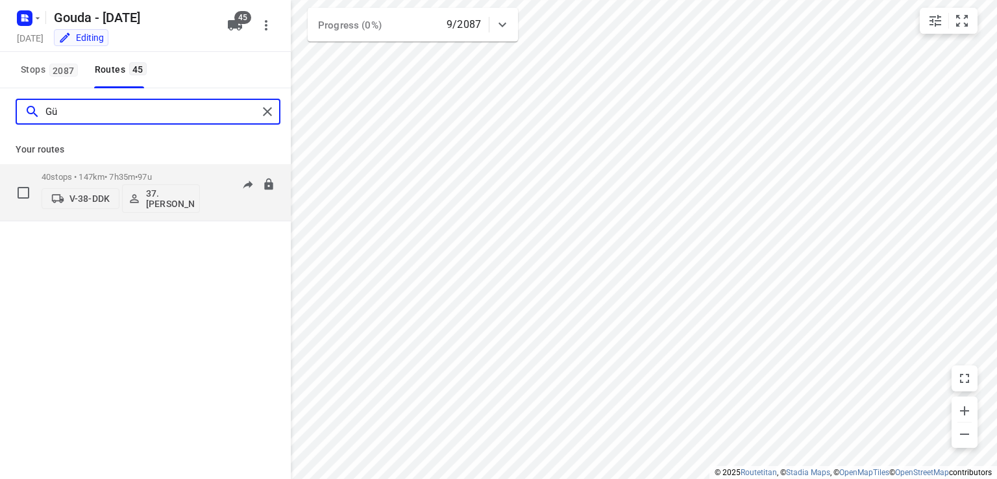
type input "Gü"
click at [119, 178] on p "40 stops • 147km • 7h35m • 97u" at bounding box center [121, 177] width 158 height 10
